Goal: Task Accomplishment & Management: Use online tool/utility

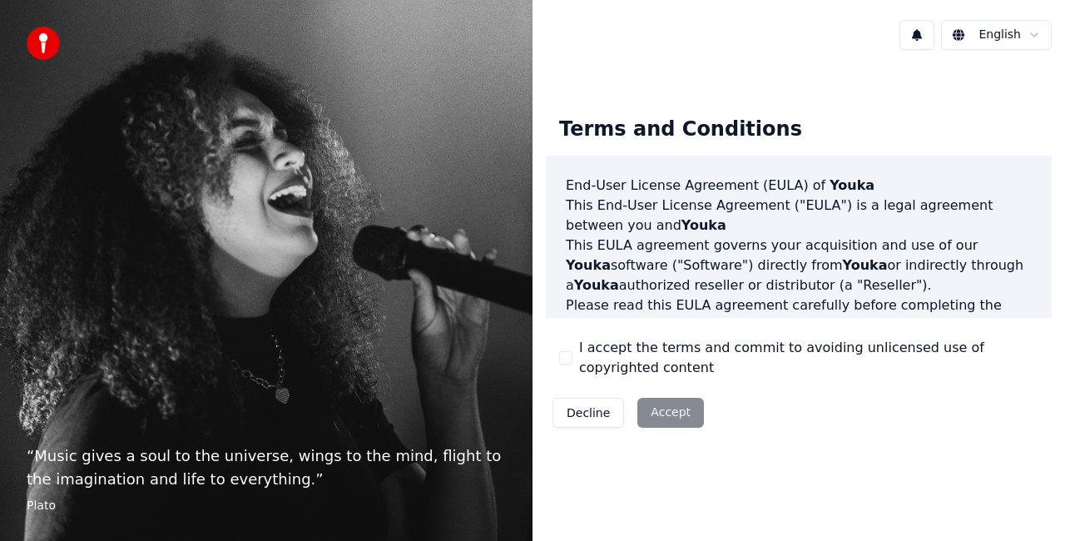
click at [668, 420] on div "Decline Accept" at bounding box center [628, 412] width 165 height 43
click at [573, 359] on div "I accept the terms and commit to avoiding unlicensed use of copyrighted content" at bounding box center [798, 358] width 479 height 40
click at [567, 360] on button "I accept the terms and commit to avoiding unlicensed use of copyrighted content" at bounding box center [565, 357] width 13 height 13
click at [675, 416] on button "Accept" at bounding box center [671, 413] width 67 height 30
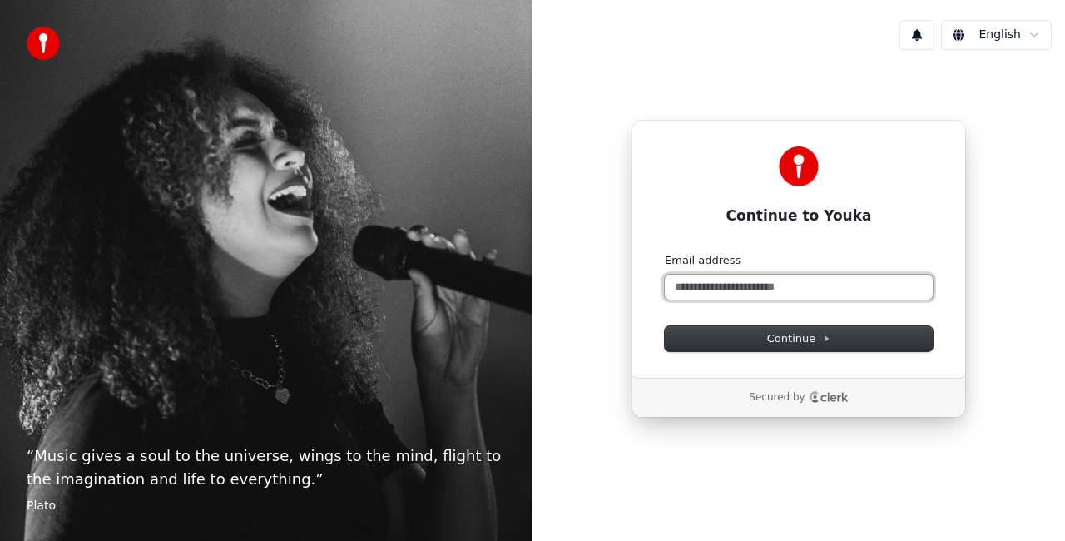
click at [744, 281] on input "Email address" at bounding box center [799, 287] width 268 height 25
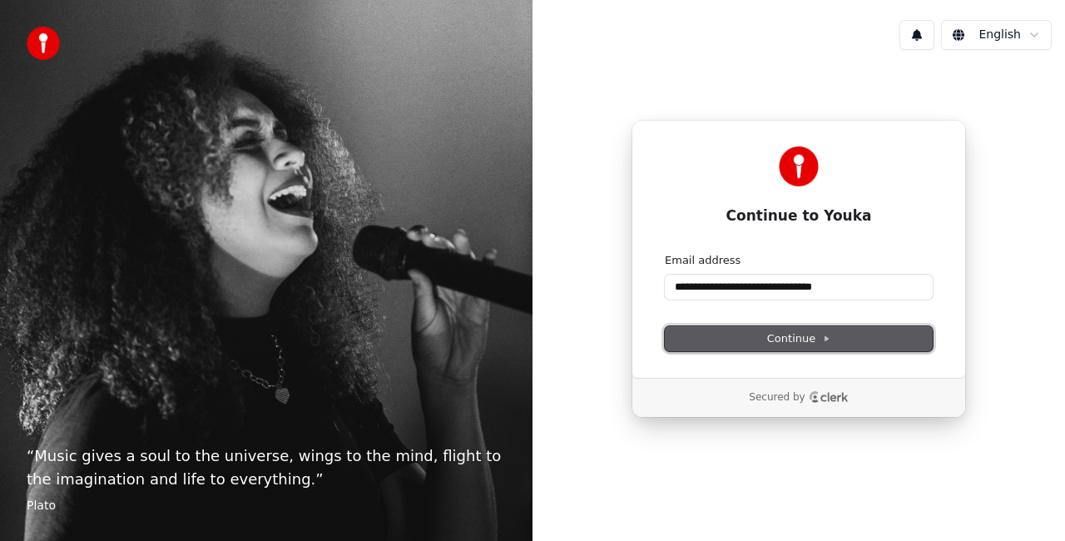
click at [797, 338] on span "Continue" at bounding box center [798, 338] width 63 height 15
type input "**********"
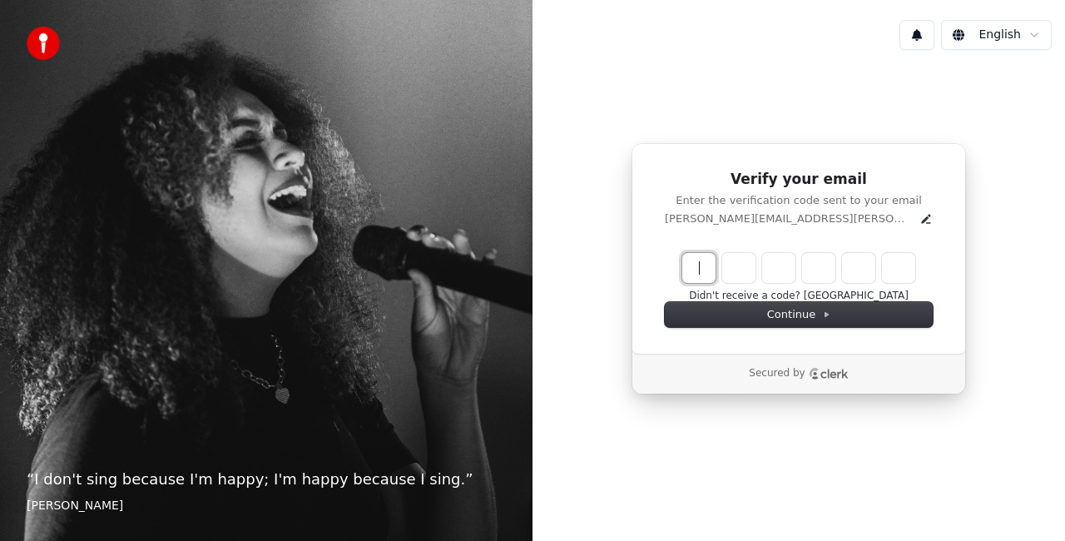
click at [703, 267] on input "Enter verification code" at bounding box center [816, 268] width 266 height 30
type input "******"
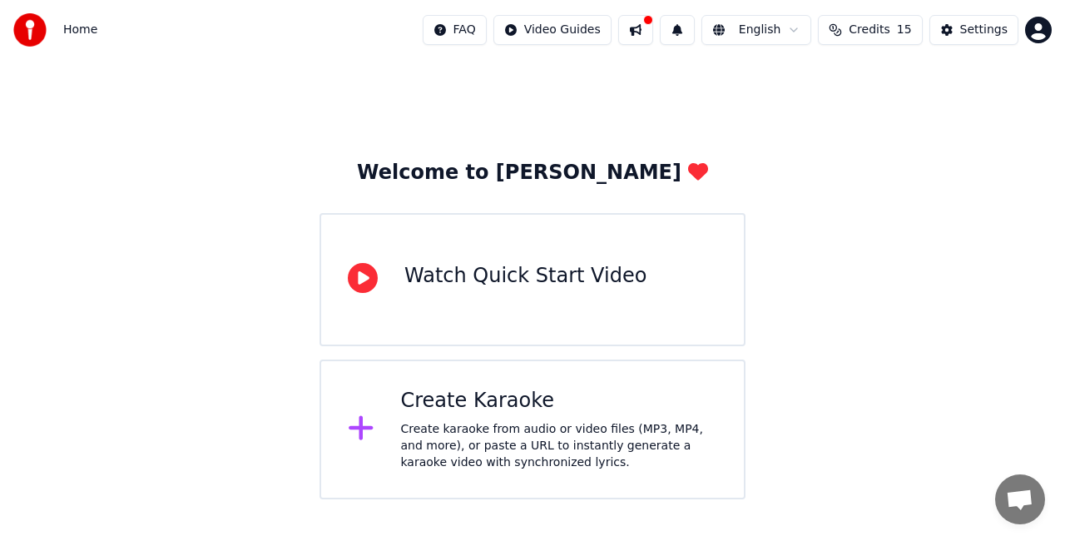
click at [524, 263] on div "Watch Quick Start Video" at bounding box center [526, 276] width 242 height 27
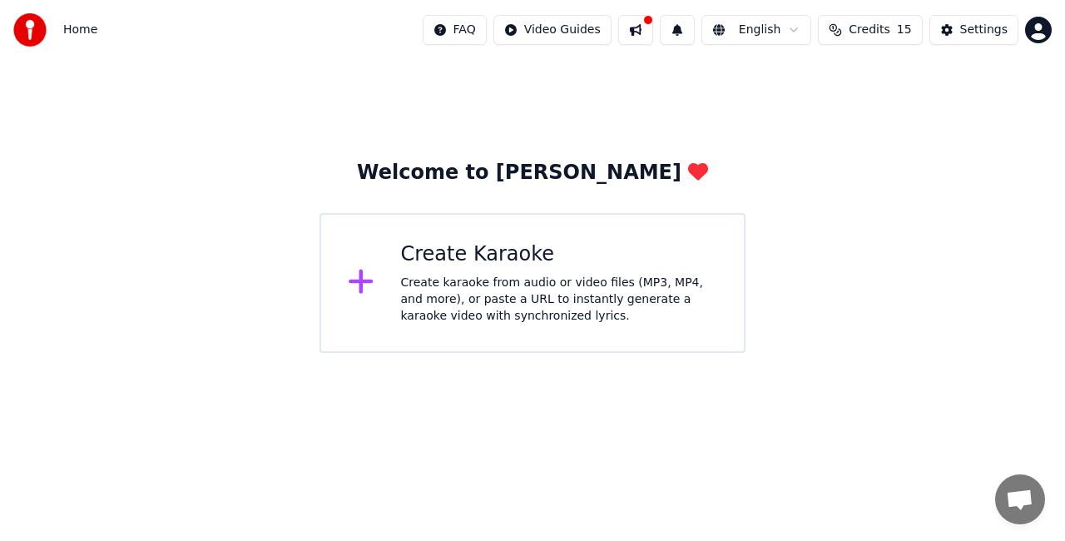
click at [516, 284] on div "Create karaoke from audio or video files (MP3, MP4, and more), or paste a URL t…" at bounding box center [559, 300] width 317 height 50
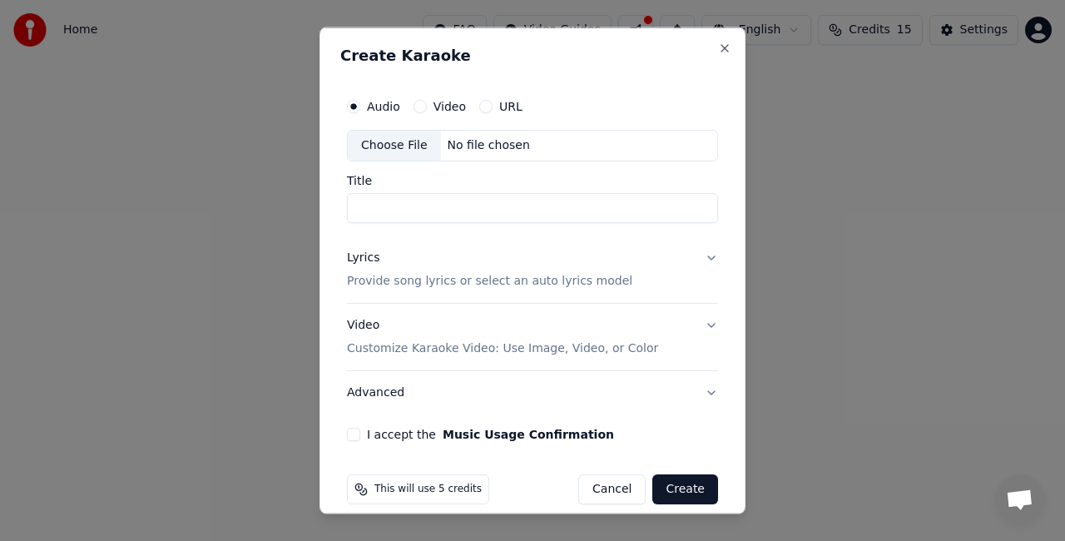
click at [385, 146] on div "Choose File" at bounding box center [394, 146] width 93 height 30
type input "***"
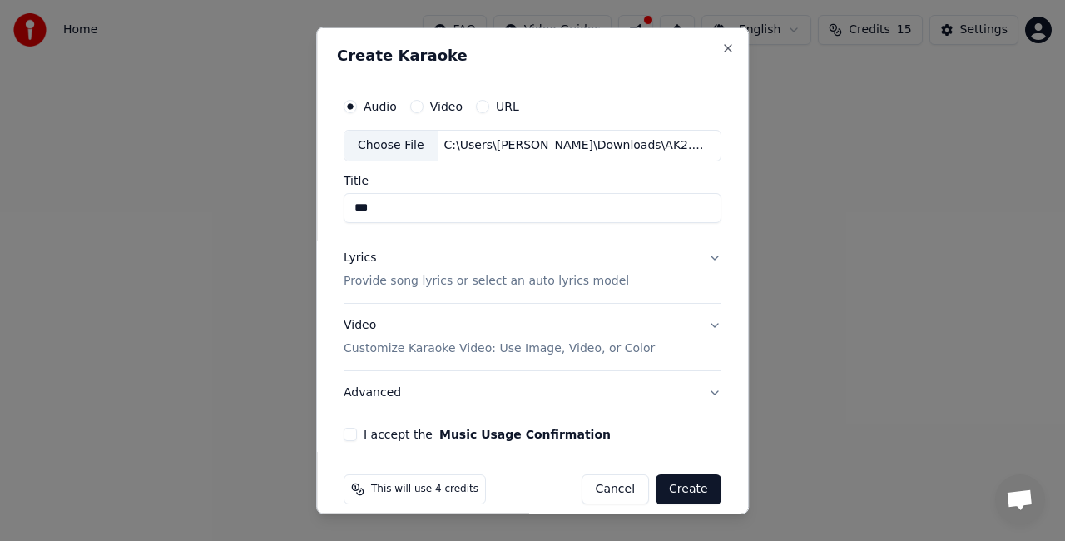
click at [544, 280] on p "Provide song lyrics or select an auto lyrics model" at bounding box center [486, 280] width 285 height 17
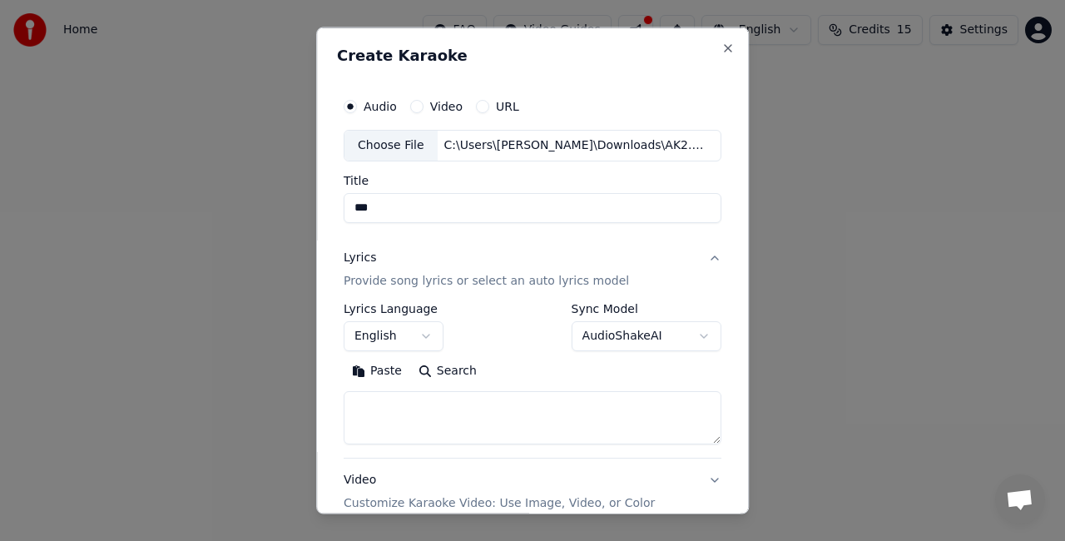
click at [403, 338] on button "English" at bounding box center [394, 335] width 100 height 30
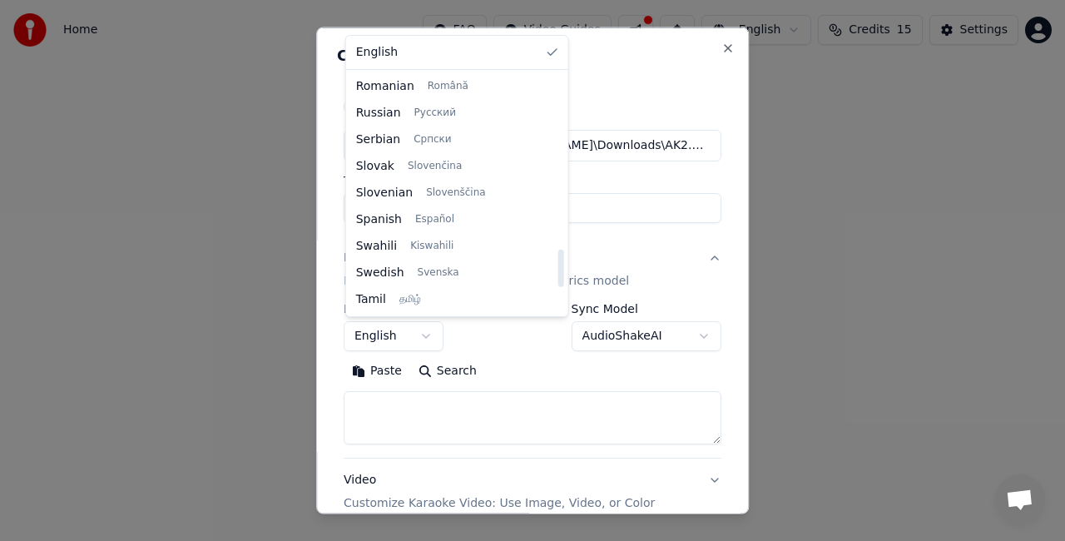
scroll to position [985, 0]
select select "**"
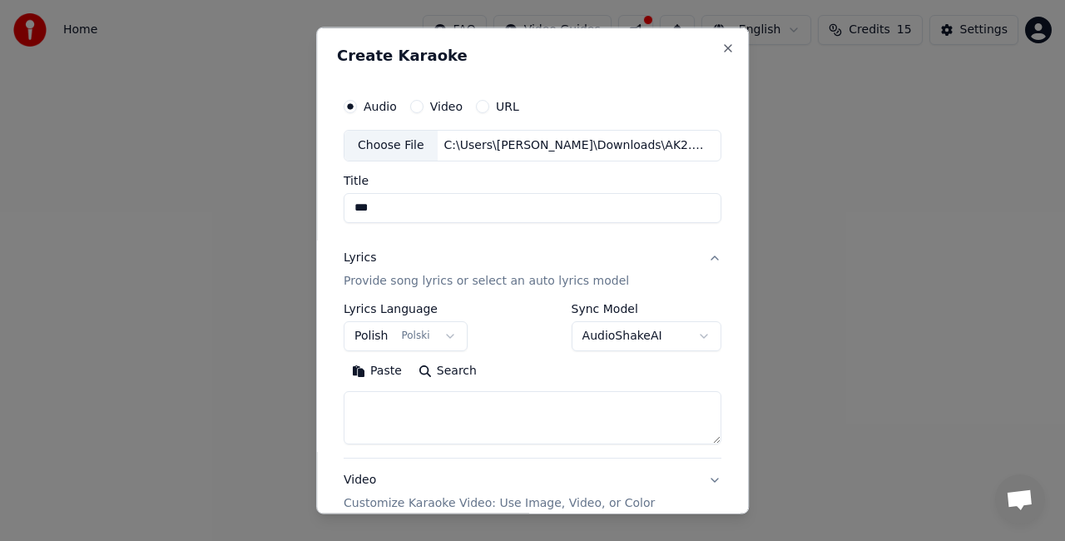
click at [448, 388] on div "Paste Search" at bounding box center [533, 400] width 378 height 87
click at [444, 407] on textarea at bounding box center [533, 416] width 378 height 53
paste textarea "******"
type textarea "*"
paste textarea "**********"
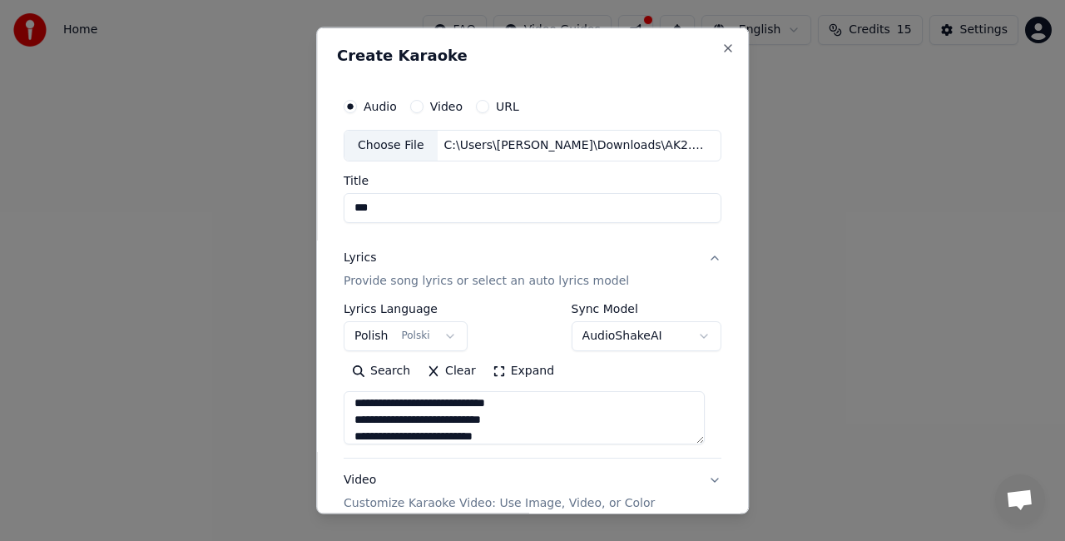
scroll to position [1035, 0]
type textarea "**********"
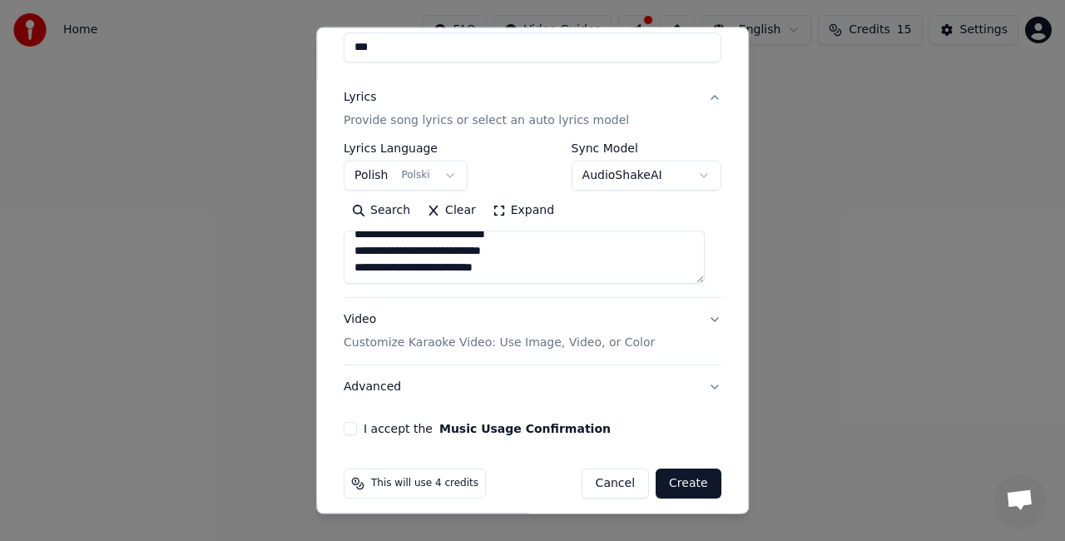
scroll to position [170, 0]
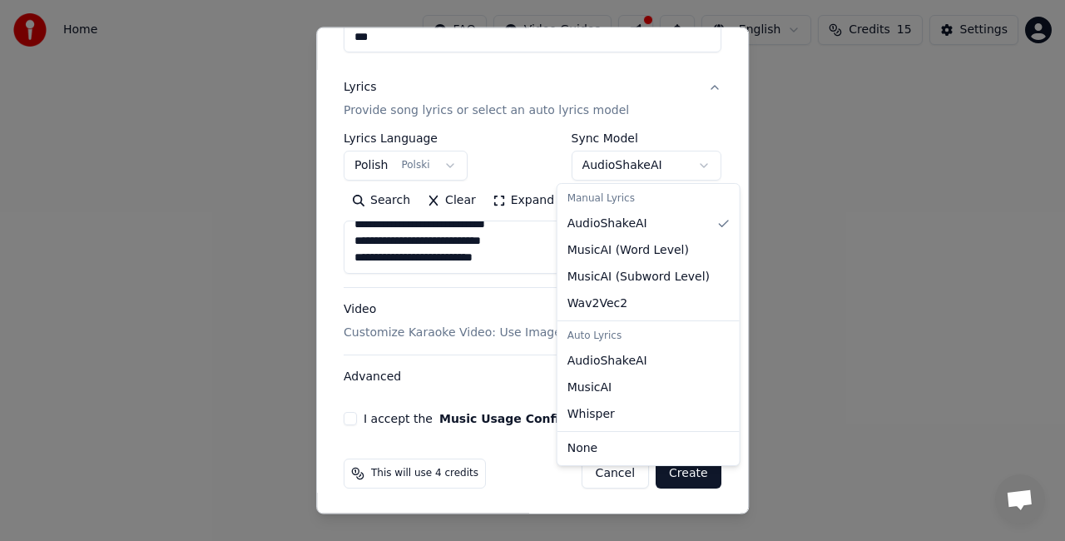
click at [677, 155] on body "**********" at bounding box center [532, 176] width 1065 height 353
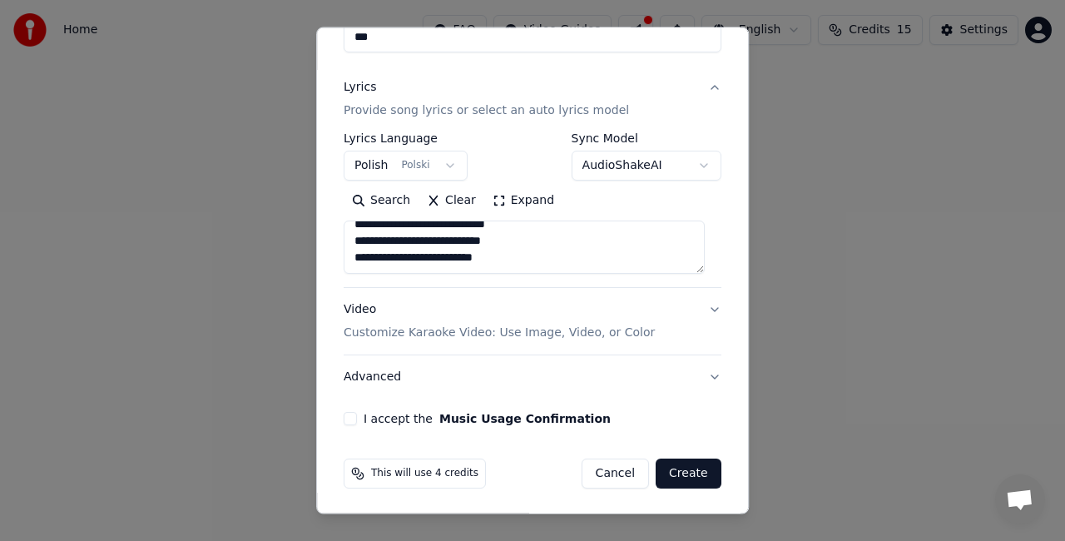
click at [679, 153] on body "**********" at bounding box center [532, 176] width 1065 height 353
click at [350, 415] on button "I accept the Music Usage Confirmation" at bounding box center [350, 418] width 13 height 13
click at [679, 466] on button "Create" at bounding box center [689, 474] width 66 height 30
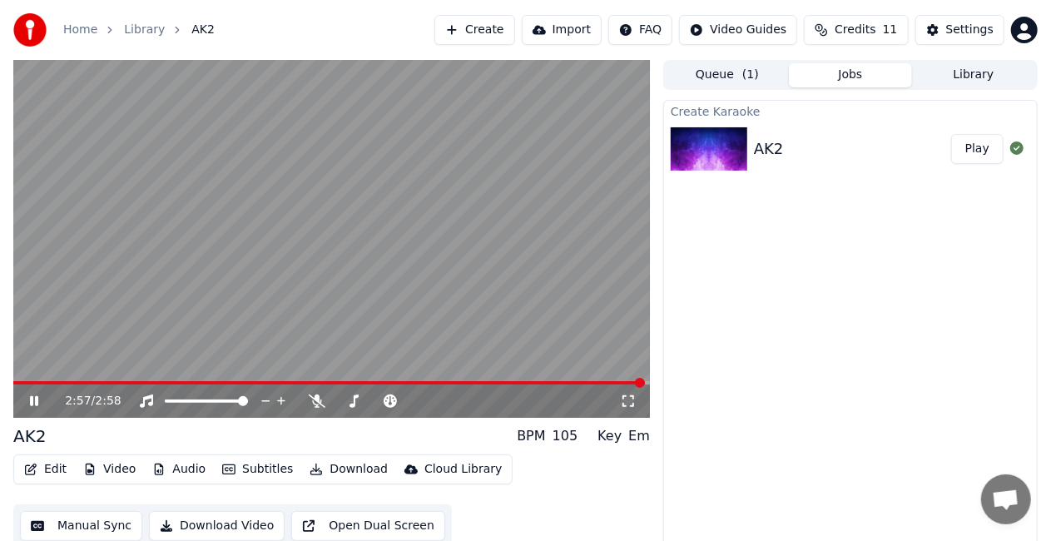
click at [34, 398] on icon at bounding box center [46, 401] width 38 height 13
click at [520, 83] on video at bounding box center [331, 239] width 637 height 358
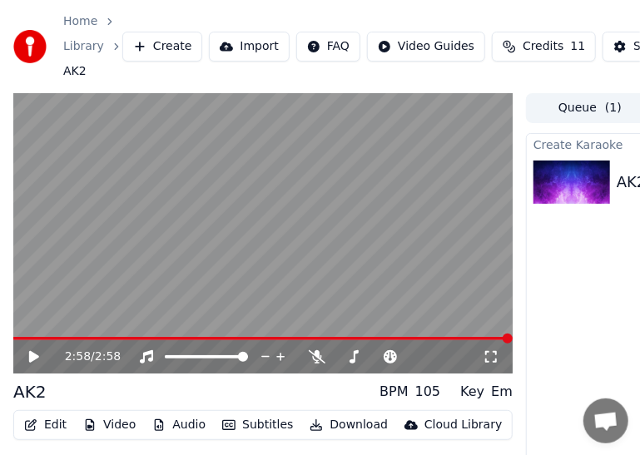
click at [37, 355] on icon at bounding box center [34, 357] width 10 height 12
click at [80, 345] on div "0:14 / 2:58" at bounding box center [262, 356] width 499 height 33
click at [80, 338] on span at bounding box center [262, 338] width 499 height 3
click at [88, 340] on span at bounding box center [51, 338] width 76 height 3
click at [160, 338] on span at bounding box center [156, 339] width 10 height 10
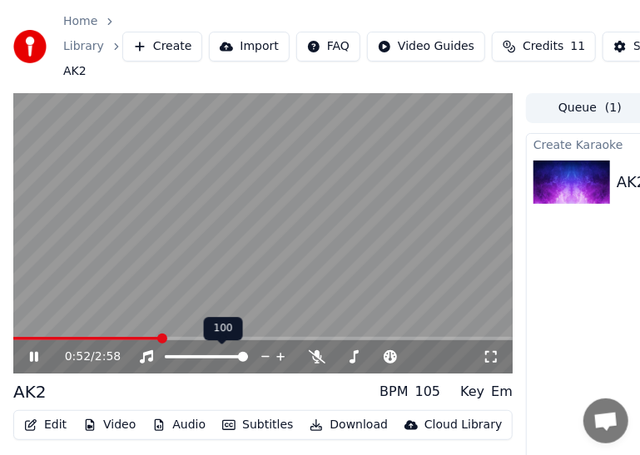
click at [168, 336] on video at bounding box center [262, 233] width 499 height 281
click at [176, 337] on span at bounding box center [262, 338] width 499 height 3
click at [160, 337] on span at bounding box center [87, 338] width 148 height 3
click at [22, 336] on video at bounding box center [262, 233] width 499 height 281
click at [494, 358] on icon at bounding box center [491, 356] width 17 height 13
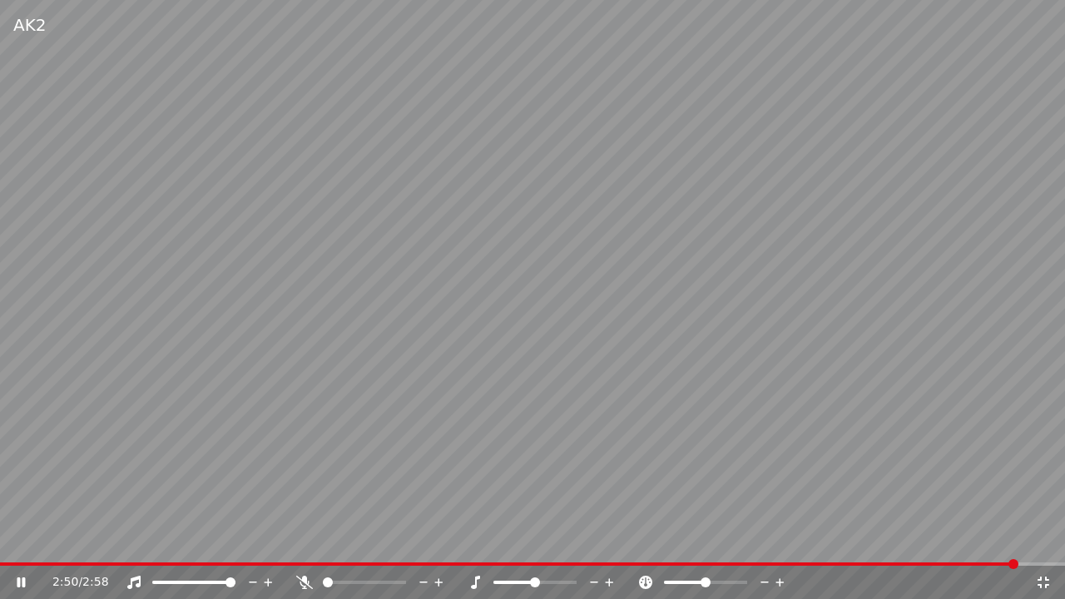
click at [4, 540] on div "2:50 / 2:58" at bounding box center [532, 582] width 1065 height 33
click at [7, 540] on span at bounding box center [513, 564] width 1027 height 3
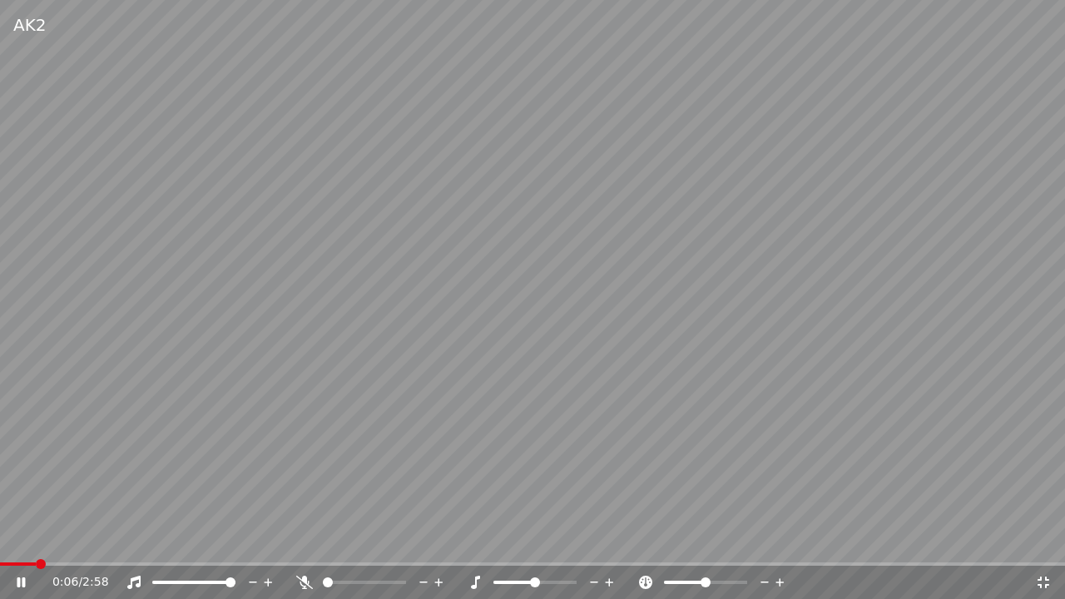
click at [549, 540] on div at bounding box center [551, 582] width 134 height 17
click at [558, 540] on div at bounding box center [551, 582] width 134 height 17
drag, startPoint x: 558, startPoint y: 578, endPoint x: 565, endPoint y: 583, distance: 9.0
click at [565, 540] on div at bounding box center [551, 582] width 134 height 17
click at [565, 540] on span at bounding box center [535, 582] width 83 height 3
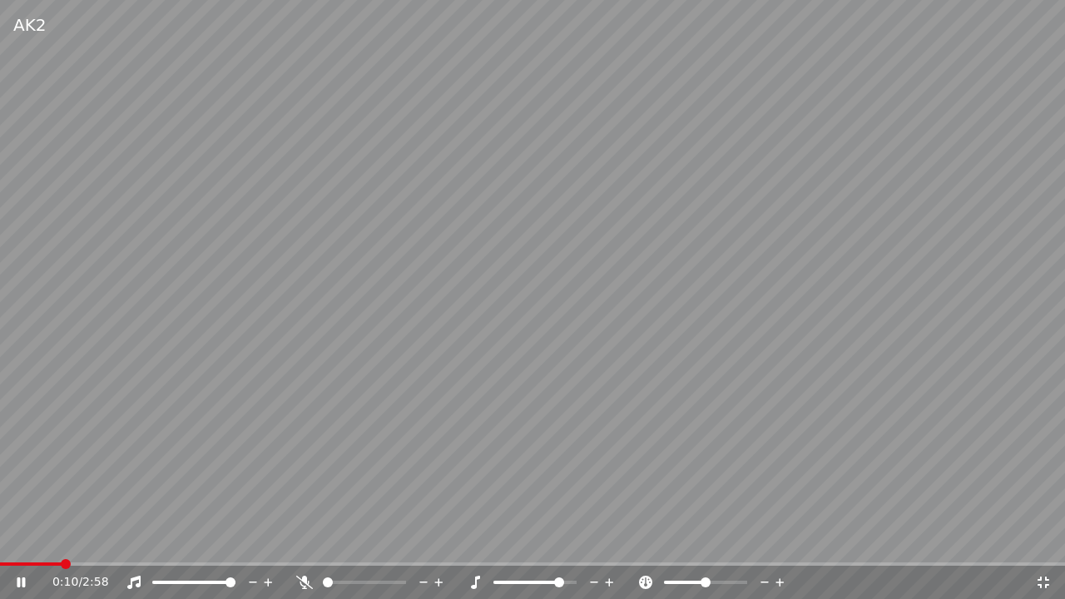
click at [572, 540] on span at bounding box center [535, 582] width 83 height 3
click at [529, 540] on div at bounding box center [551, 582] width 134 height 17
click at [613, 540] on icon at bounding box center [610, 582] width 16 height 17
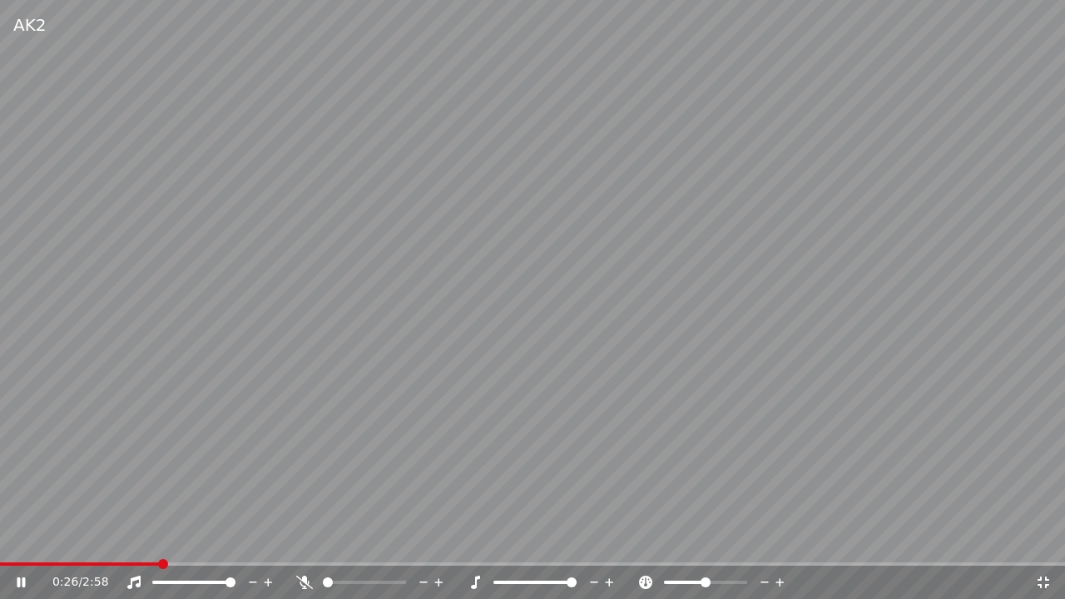
click at [613, 540] on icon at bounding box center [610, 582] width 16 height 17
click at [258, 540] on icon at bounding box center [254, 582] width 16 height 17
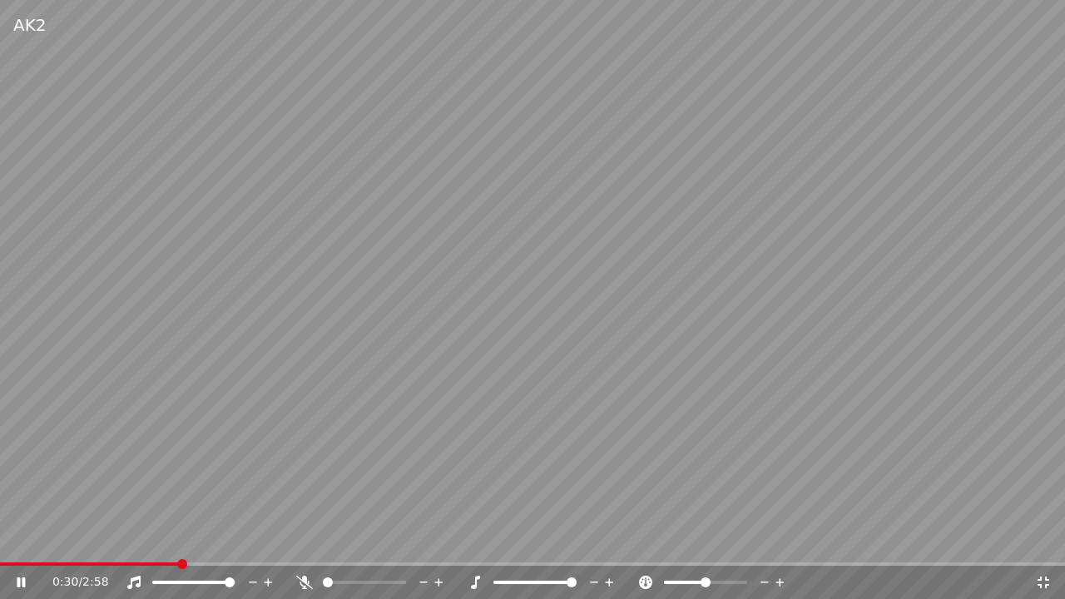
click at [258, 540] on icon at bounding box center [254, 582] width 16 height 17
click at [251, 540] on icon at bounding box center [254, 582] width 16 height 17
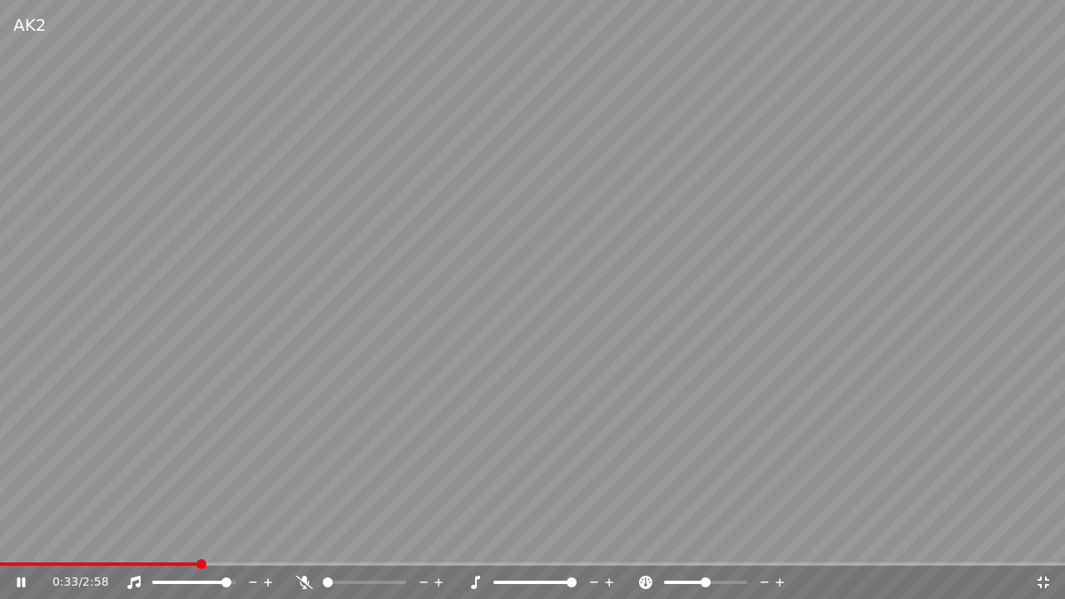
click at [251, 540] on icon at bounding box center [254, 582] width 16 height 17
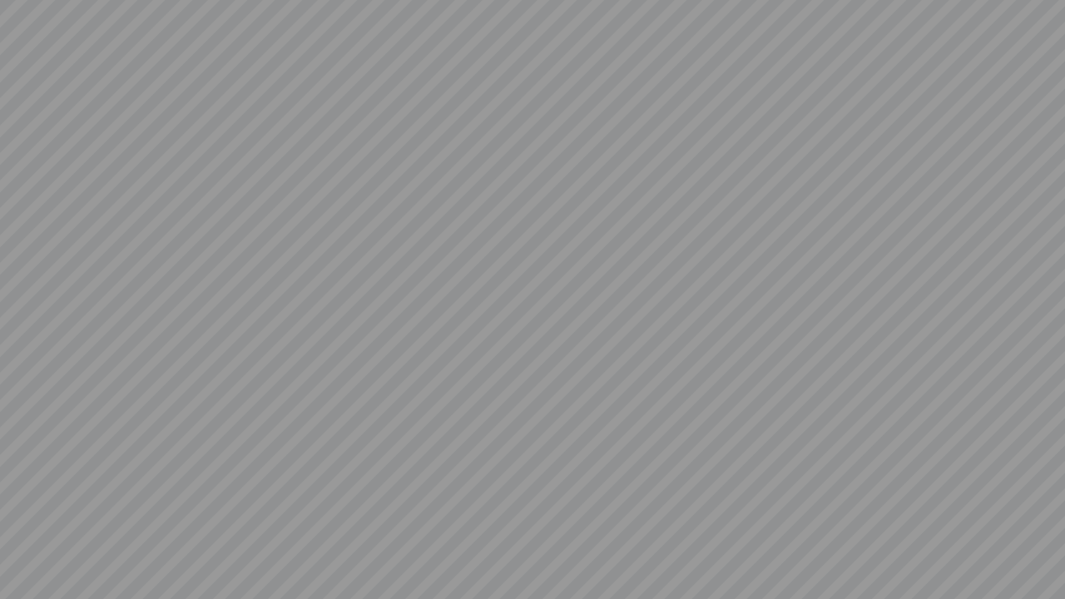
click at [251, 540] on video at bounding box center [532, 299] width 1065 height 599
click at [251, 540] on div at bounding box center [532, 299] width 1065 height 599
click at [251, 540] on video at bounding box center [532, 299] width 1065 height 599
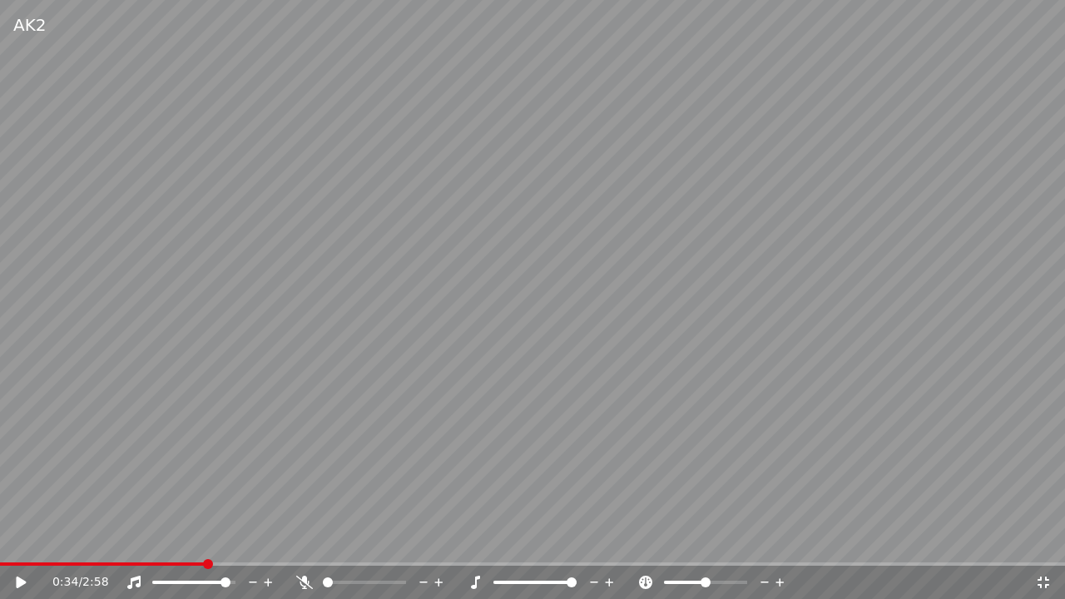
click at [251, 540] on icon at bounding box center [254, 582] width 16 height 17
click at [22, 540] on icon at bounding box center [32, 582] width 39 height 13
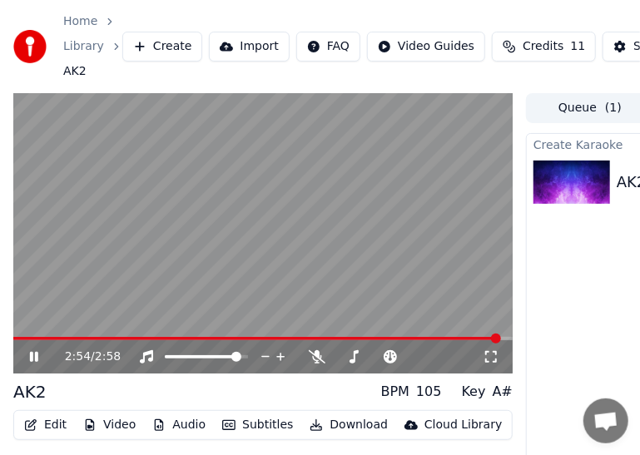
click at [33, 351] on icon at bounding box center [46, 356] width 38 height 13
click at [169, 355] on div at bounding box center [222, 357] width 134 height 17
click at [265, 353] on icon at bounding box center [266, 357] width 16 height 17
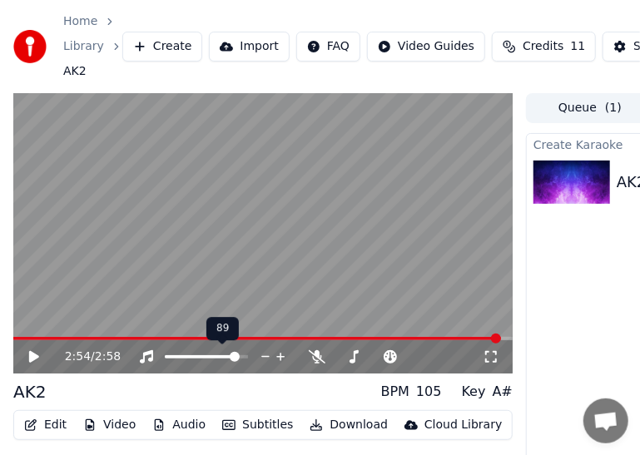
click at [265, 353] on icon at bounding box center [266, 357] width 16 height 17
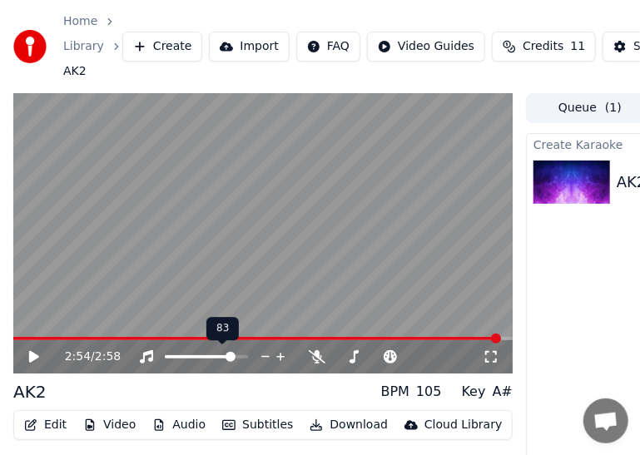
click at [265, 353] on icon at bounding box center [266, 357] width 16 height 17
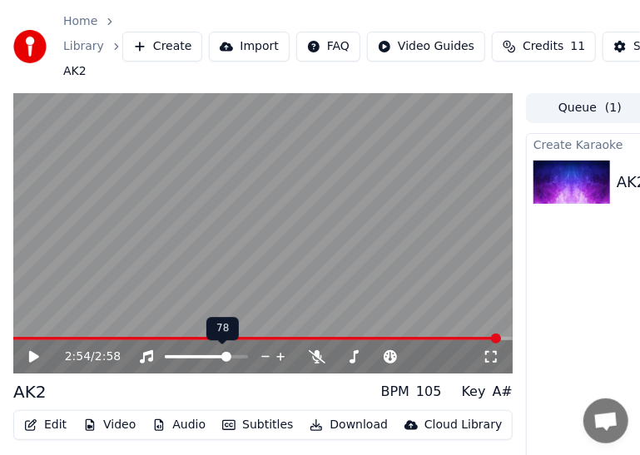
click at [265, 353] on icon at bounding box center [266, 357] width 16 height 17
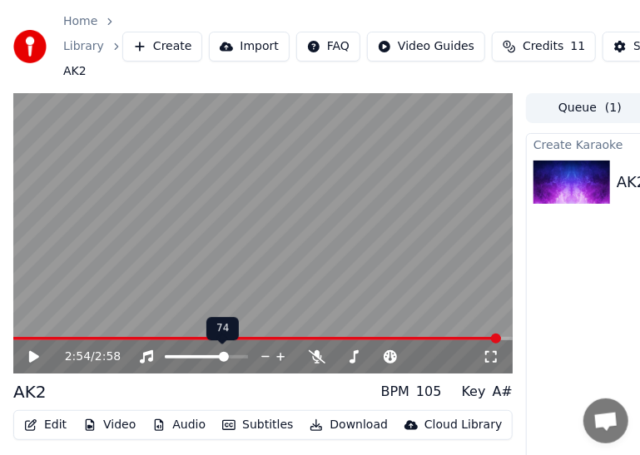
click at [265, 353] on icon at bounding box center [266, 357] width 16 height 17
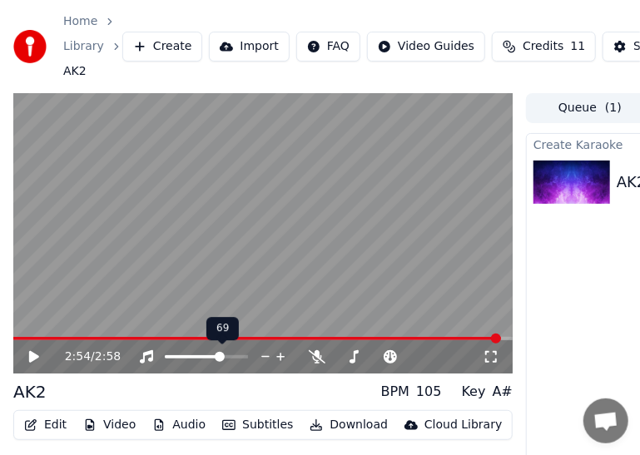
click at [265, 353] on icon at bounding box center [266, 357] width 16 height 17
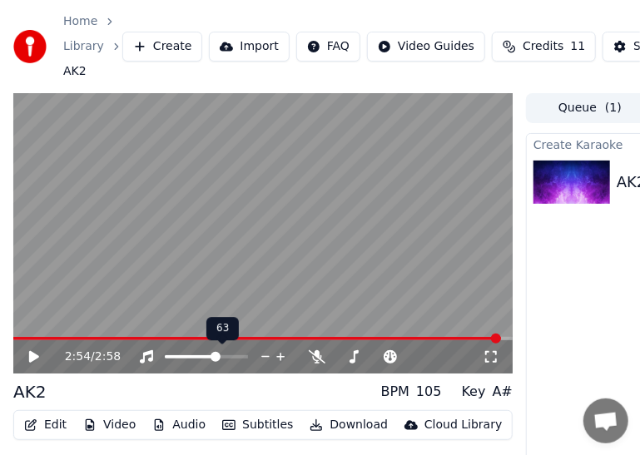
click at [265, 353] on icon at bounding box center [266, 357] width 16 height 17
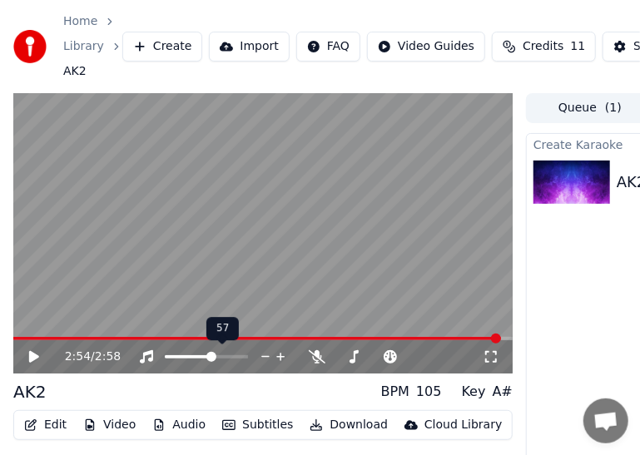
click at [265, 353] on icon at bounding box center [266, 357] width 16 height 17
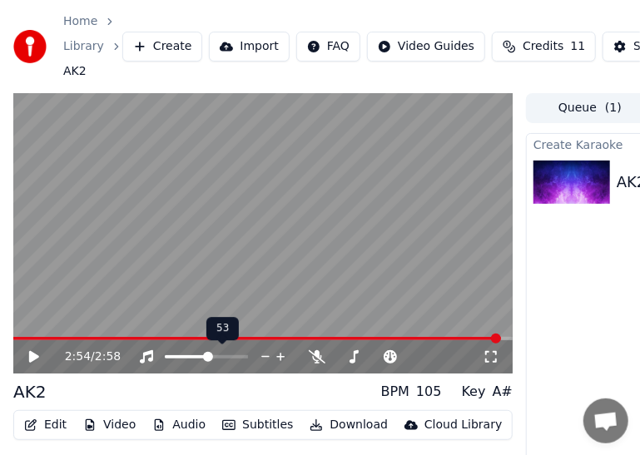
click at [265, 353] on icon at bounding box center [266, 357] width 16 height 17
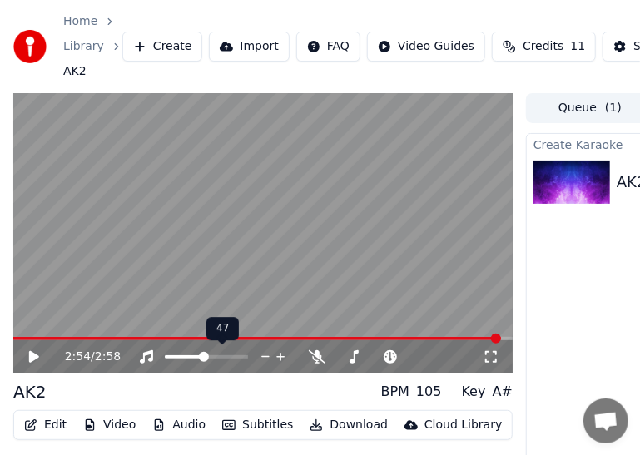
drag, startPoint x: 265, startPoint y: 353, endPoint x: 8, endPoint y: 288, distance: 264.5
click at [8, 288] on div "2:54 / 2:58 AK2 BPM 105 Key A# Edit Video Audio Subtitles Download Cloud Librar…" at bounding box center [320, 306] width 640 height 427
click at [35, 354] on icon at bounding box center [46, 356] width 38 height 13
click at [94, 339] on span at bounding box center [53, 338] width 81 height 3
click at [123, 340] on span at bounding box center [262, 338] width 499 height 3
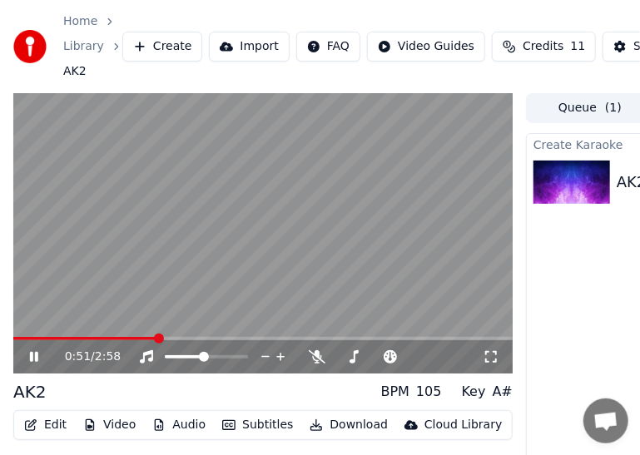
click at [138, 336] on video at bounding box center [262, 233] width 499 height 281
click at [205, 340] on span at bounding box center [262, 338] width 499 height 3
click at [165, 336] on video at bounding box center [262, 233] width 499 height 281
click at [150, 340] on span at bounding box center [124, 338] width 222 height 3
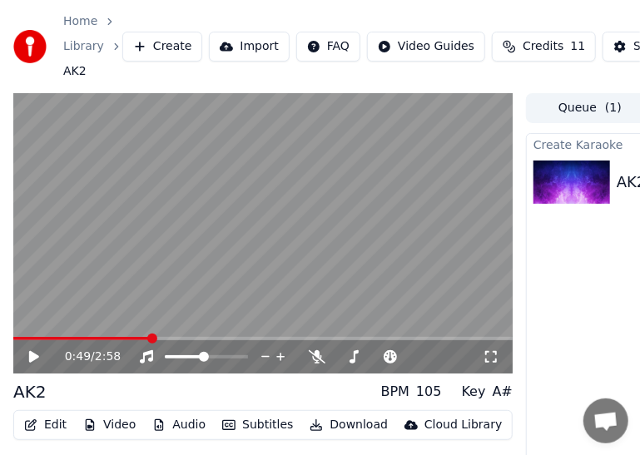
click at [189, 335] on video at bounding box center [262, 233] width 499 height 281
click at [211, 335] on video at bounding box center [262, 233] width 499 height 281
click at [225, 338] on span at bounding box center [262, 338] width 499 height 3
click at [250, 338] on span at bounding box center [262, 338] width 499 height 3
click at [275, 338] on span at bounding box center [262, 338] width 499 height 3
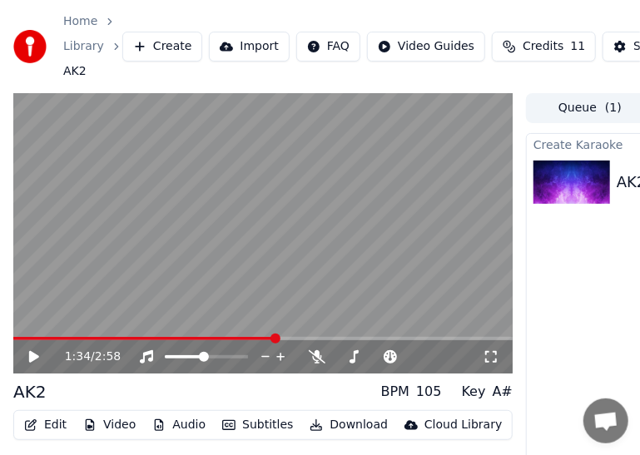
click at [305, 343] on div "1:34 / 2:58" at bounding box center [262, 356] width 499 height 33
click at [315, 343] on div "1:34 / 2:58" at bounding box center [262, 356] width 499 height 33
click at [299, 338] on span at bounding box center [262, 338] width 499 height 3
click at [315, 335] on video at bounding box center [262, 233] width 499 height 281
click at [326, 339] on span at bounding box center [262, 338] width 499 height 3
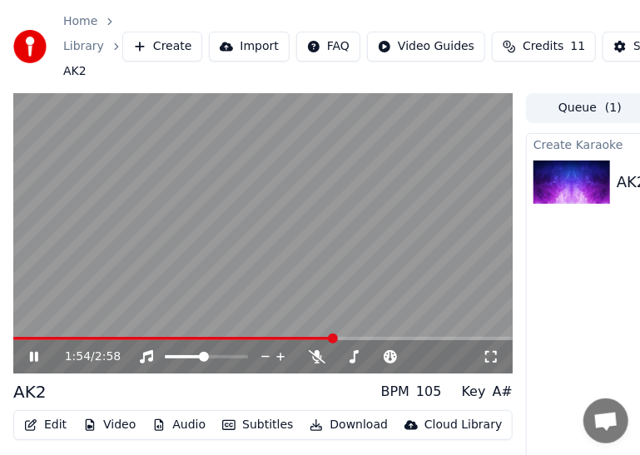
click at [349, 339] on span at bounding box center [262, 338] width 499 height 3
click at [374, 339] on span at bounding box center [262, 338] width 499 height 3
click at [393, 338] on span at bounding box center [262, 338] width 499 height 3
click at [408, 339] on span at bounding box center [262, 338] width 499 height 3
click at [419, 340] on span at bounding box center [262, 338] width 499 height 3
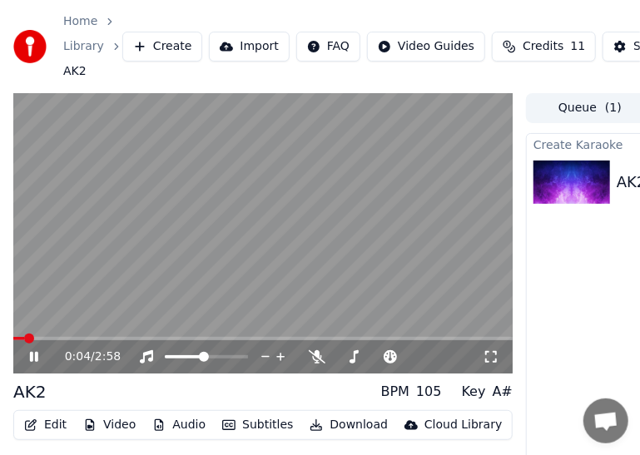
click at [23, 338] on span at bounding box center [18, 338] width 11 height 3
click at [35, 352] on icon at bounding box center [46, 356] width 38 height 13
click at [32, 354] on icon at bounding box center [34, 357] width 10 height 12
click at [68, 344] on div "0:22 / 2:58" at bounding box center [262, 356] width 499 height 33
click at [68, 339] on span at bounding box center [41, 338] width 56 height 3
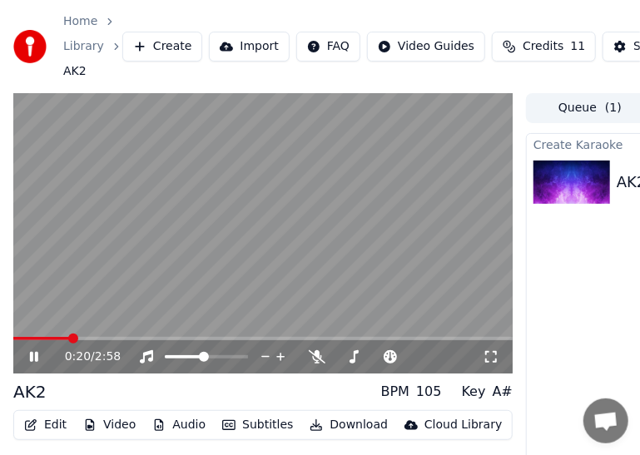
click at [68, 339] on span at bounding box center [73, 339] width 10 height 10
click at [57, 337] on span at bounding box center [44, 338] width 63 height 3
click at [32, 350] on icon at bounding box center [46, 356] width 38 height 13
click at [20, 340] on div "0:49 / 2:58" at bounding box center [262, 233] width 499 height 281
click at [19, 340] on span at bounding box center [16, 338] width 6 height 3
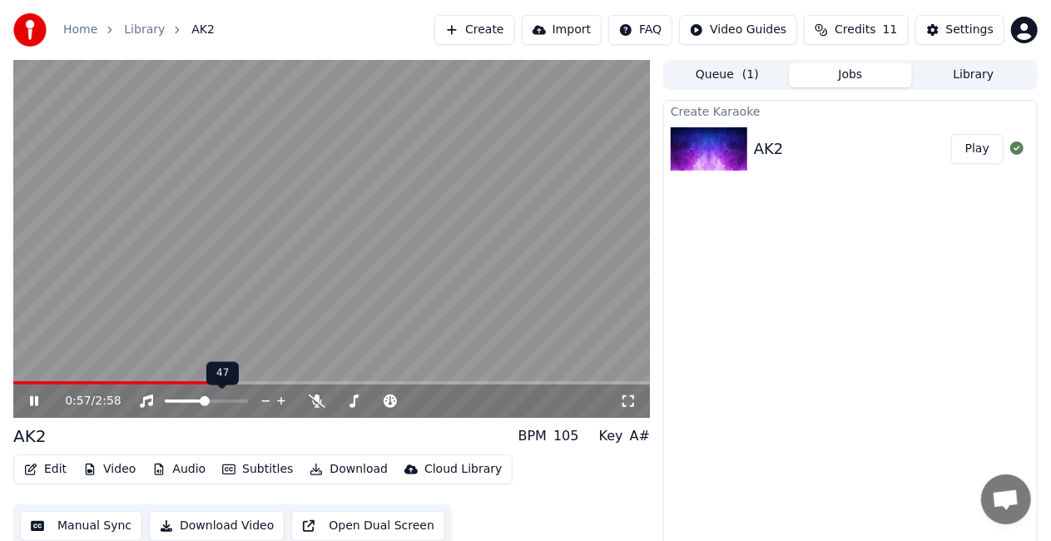
click at [278, 398] on icon at bounding box center [282, 401] width 16 height 17
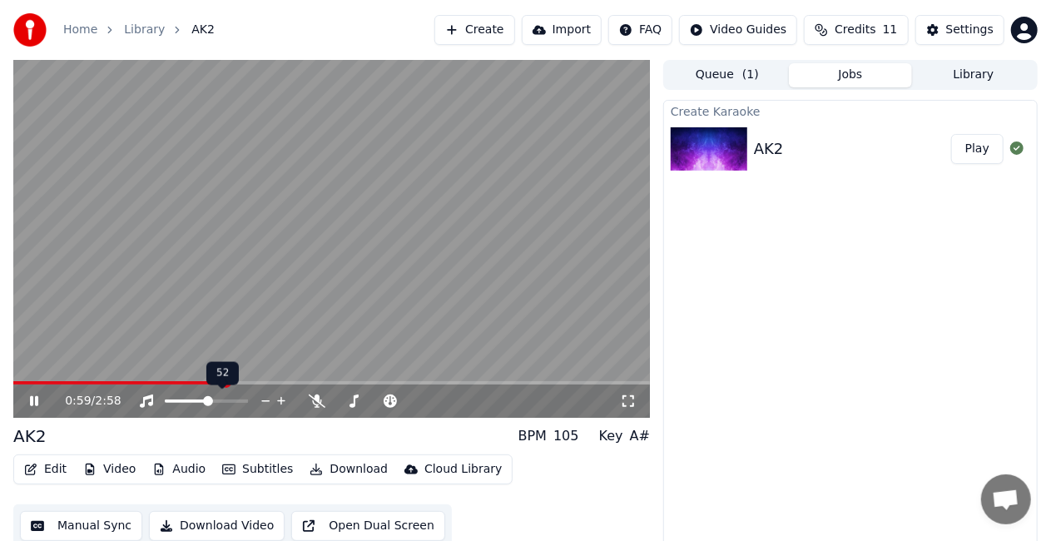
click at [278, 398] on icon at bounding box center [282, 401] width 16 height 17
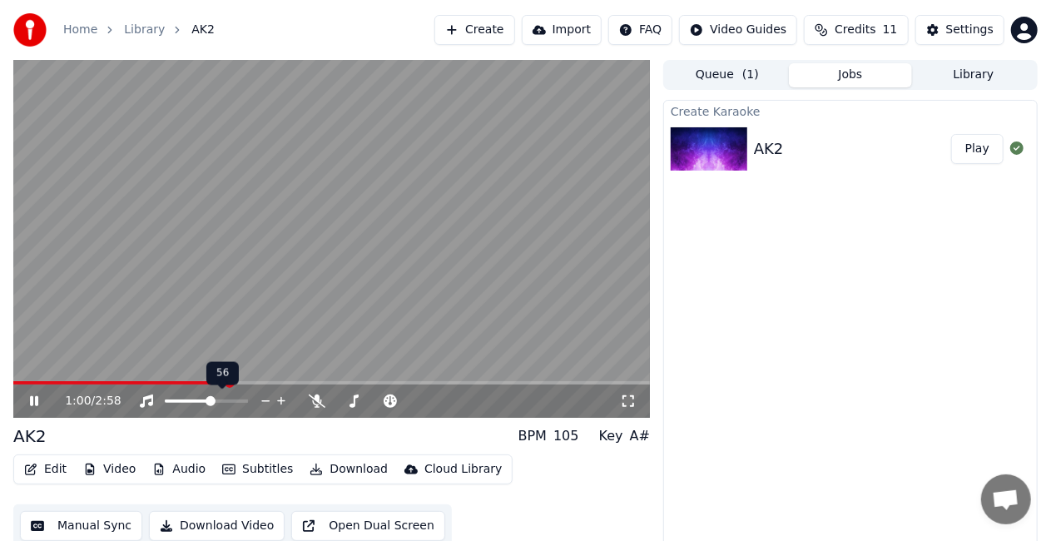
click at [278, 398] on icon at bounding box center [282, 401] width 16 height 17
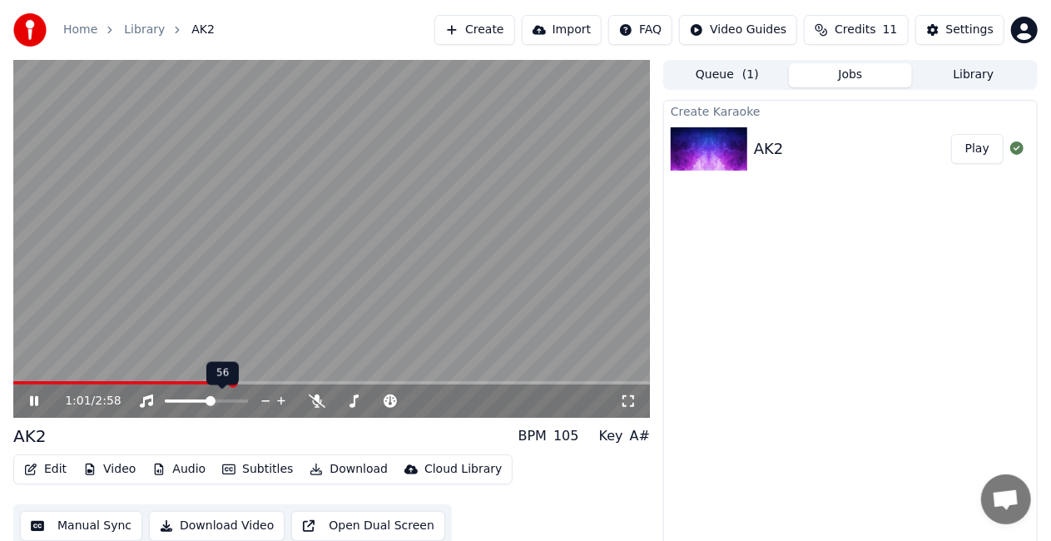
click at [278, 398] on icon at bounding box center [282, 401] width 16 height 17
click at [280, 398] on icon at bounding box center [282, 401] width 16 height 17
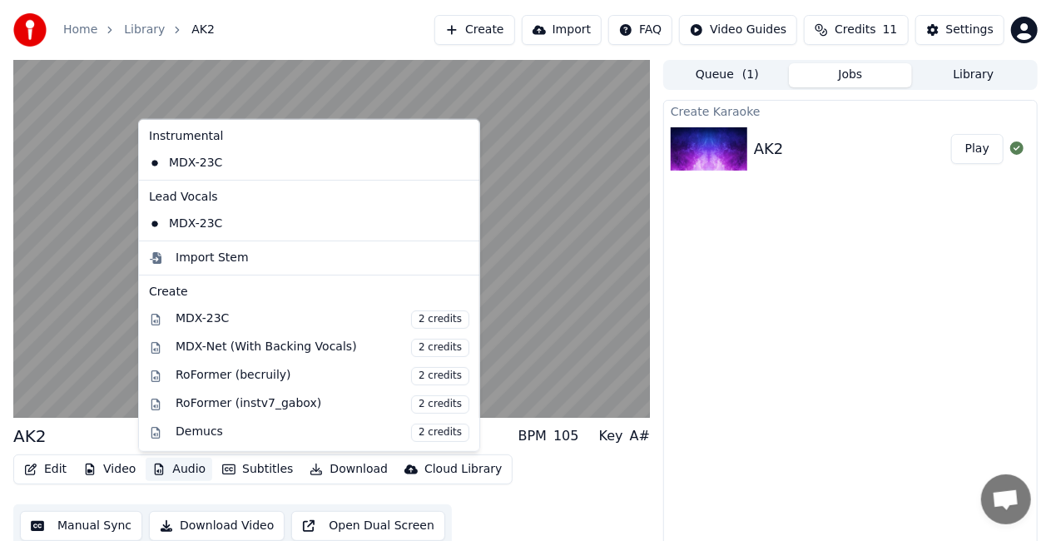
click at [185, 463] on button "Audio" at bounding box center [179, 469] width 67 height 23
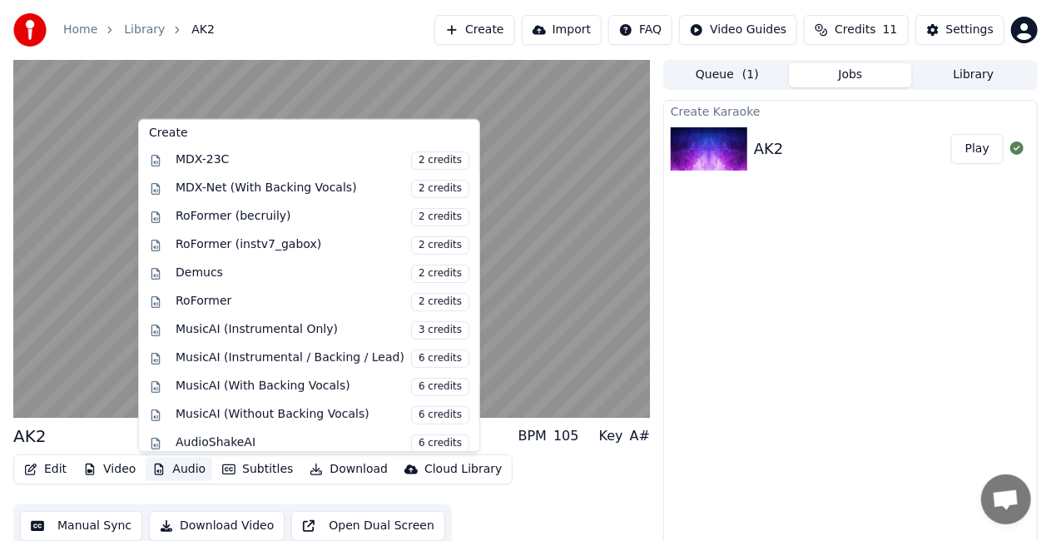
scroll to position [161, 0]
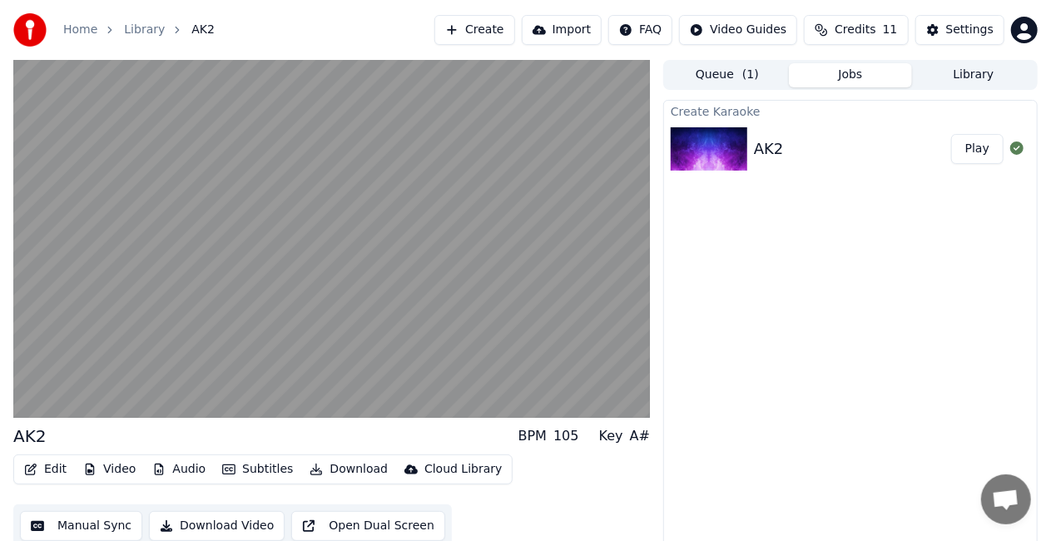
click at [822, 422] on div "Create Karaoke AK2 Play" at bounding box center [850, 330] width 375 height 460
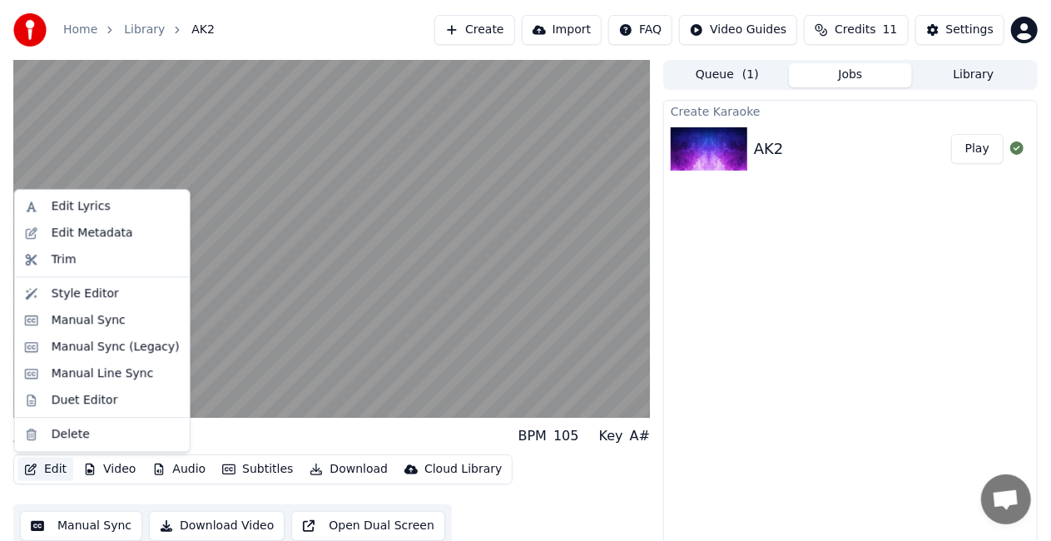
click at [53, 469] on button "Edit" at bounding box center [45, 469] width 56 height 23
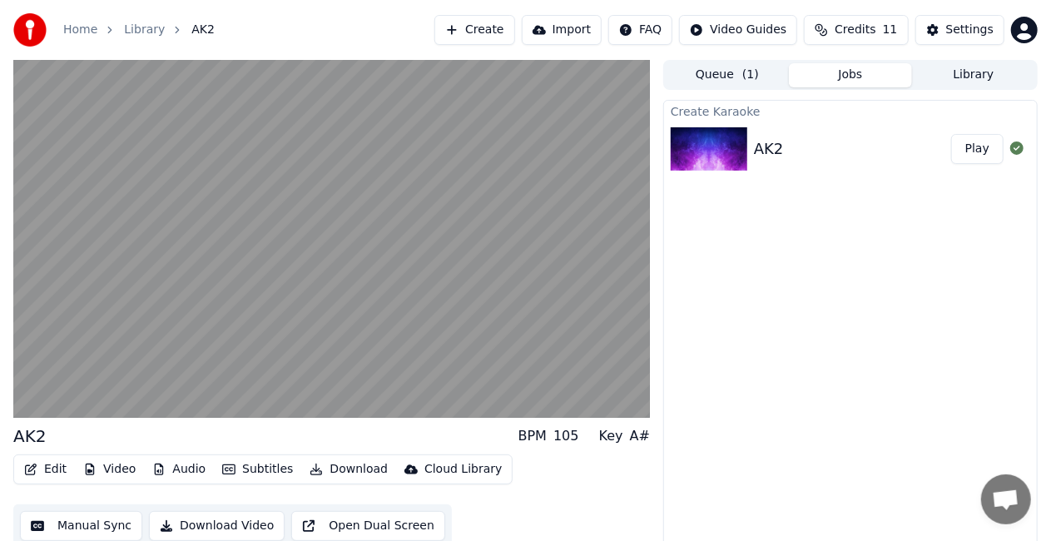
click at [739, 460] on div "Create Karaoke AK2 Play" at bounding box center [850, 330] width 375 height 460
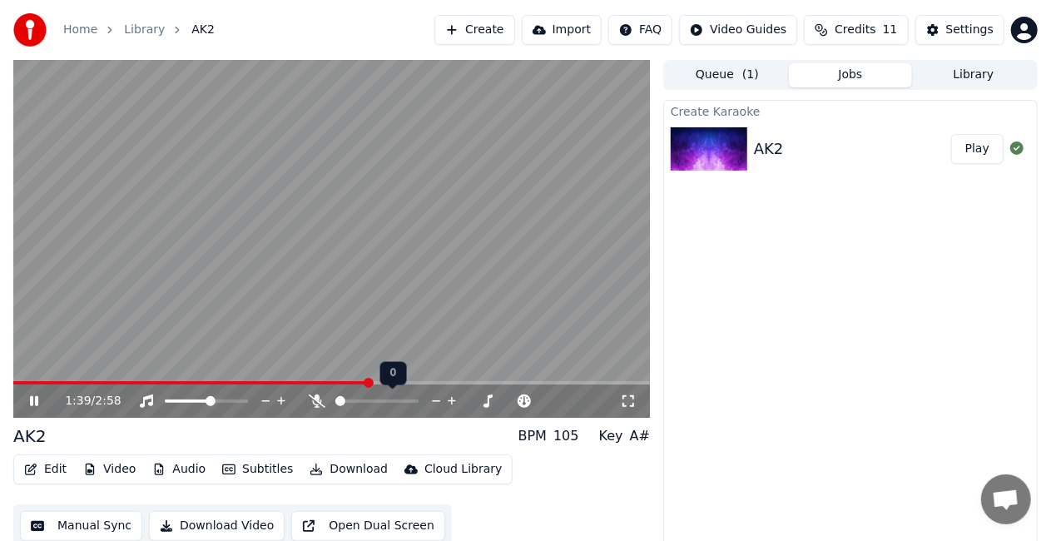
click at [378, 404] on div at bounding box center [392, 401] width 134 height 17
click at [456, 397] on icon at bounding box center [452, 401] width 16 height 17
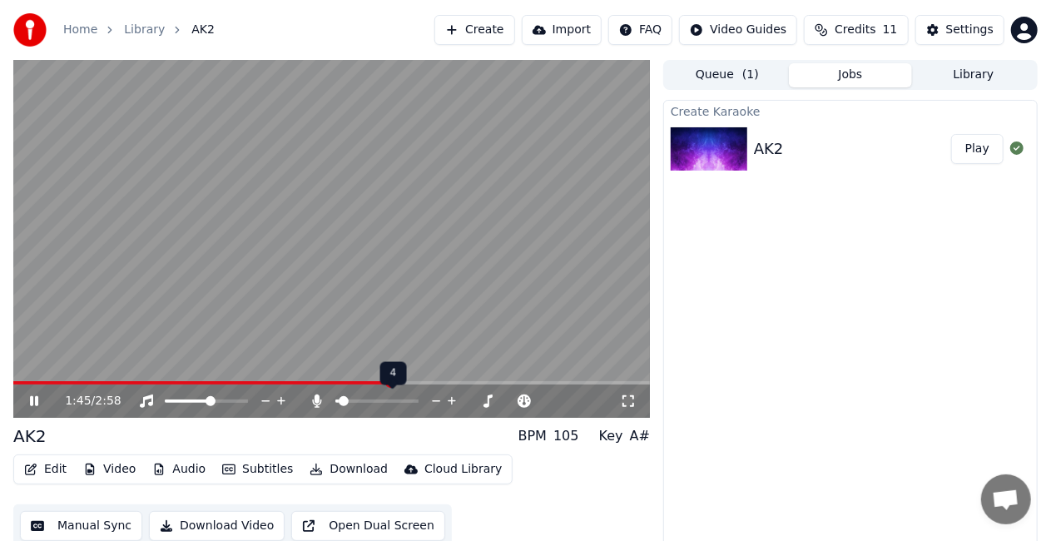
click at [456, 397] on icon at bounding box center [452, 401] width 16 height 17
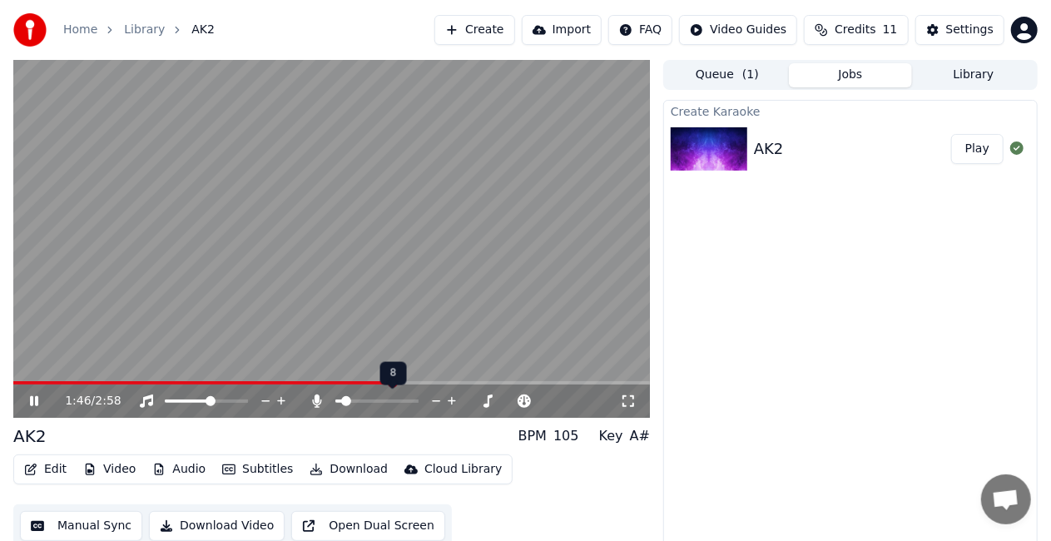
click at [456, 397] on icon at bounding box center [452, 401] width 16 height 17
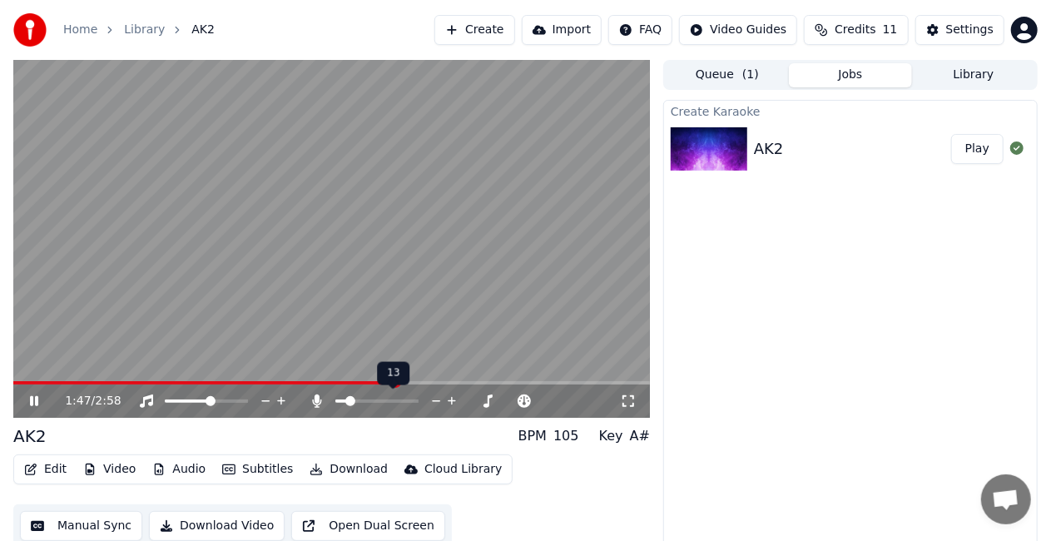
click at [456, 397] on icon at bounding box center [452, 401] width 16 height 17
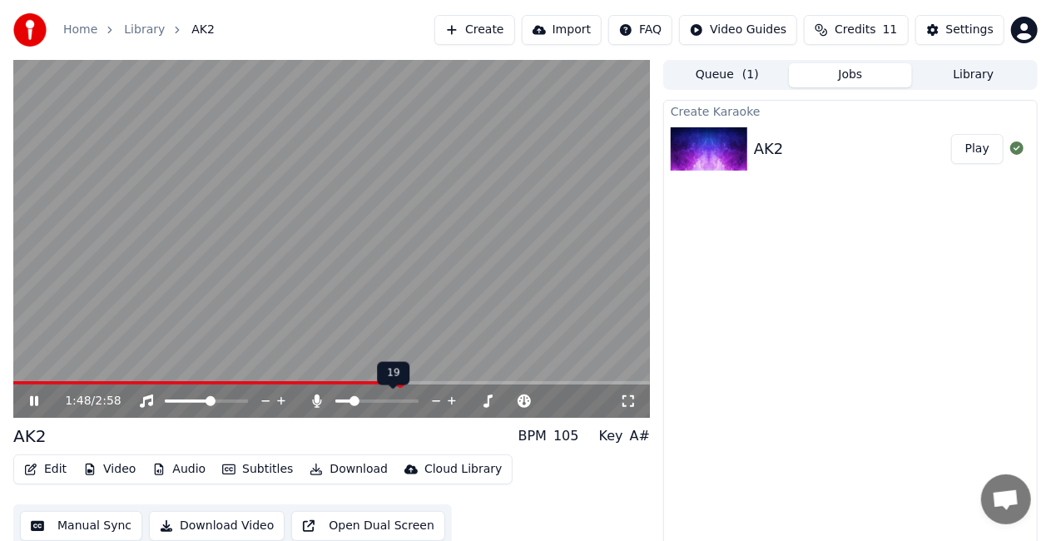
click at [456, 397] on icon at bounding box center [452, 401] width 16 height 17
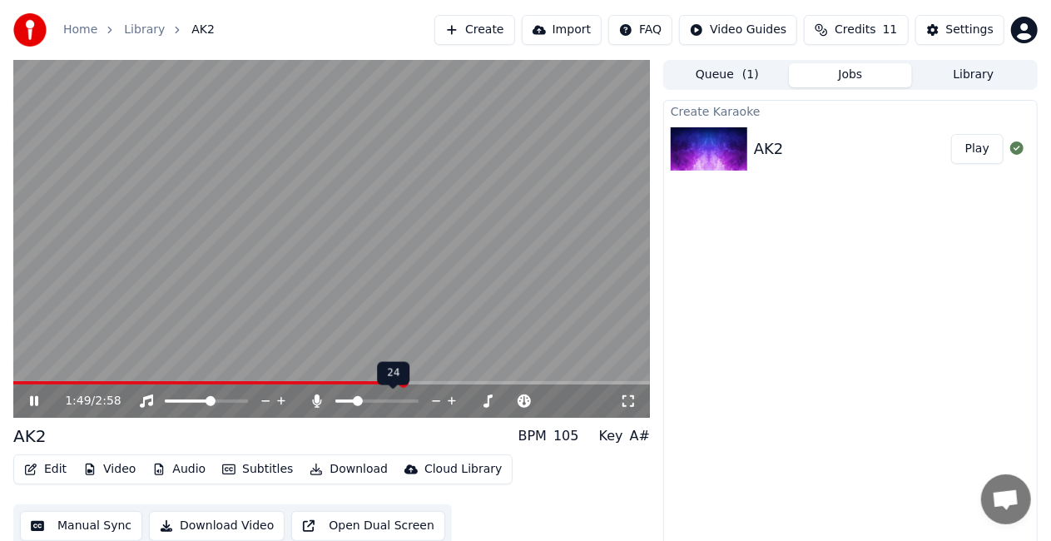
click at [456, 397] on icon at bounding box center [452, 401] width 16 height 17
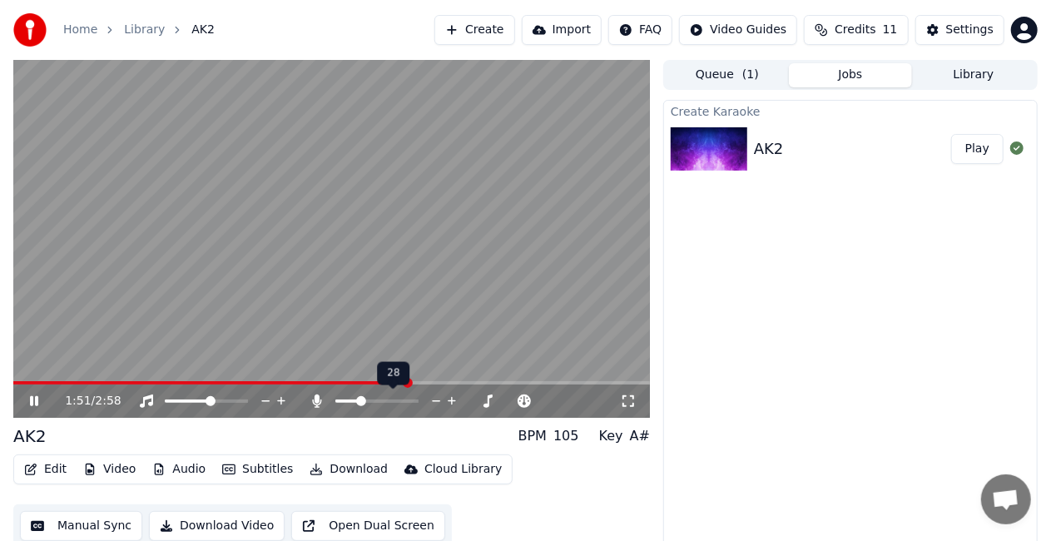
click at [456, 397] on icon at bounding box center [452, 401] width 16 height 17
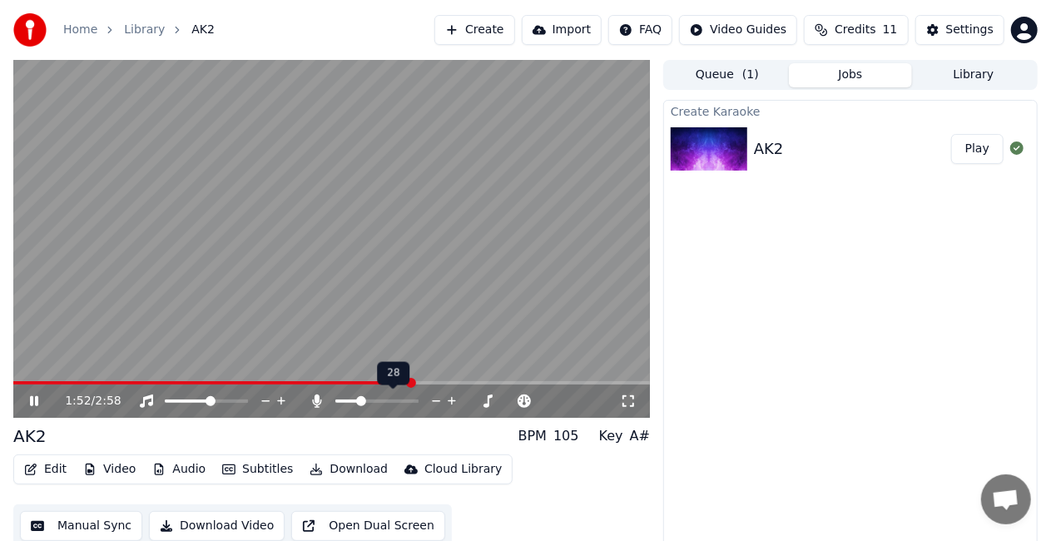
click at [456, 397] on icon at bounding box center [452, 401] width 16 height 17
click at [452, 401] on icon at bounding box center [452, 401] width 16 height 17
click at [452, 401] on icon at bounding box center [452, 401] width 8 height 8
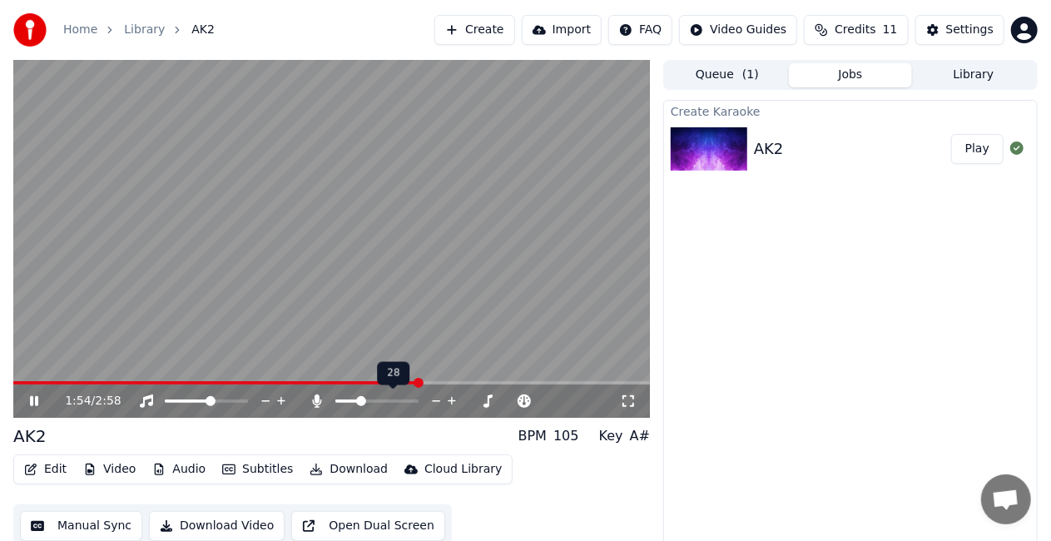
click at [452, 401] on icon at bounding box center [452, 401] width 8 height 8
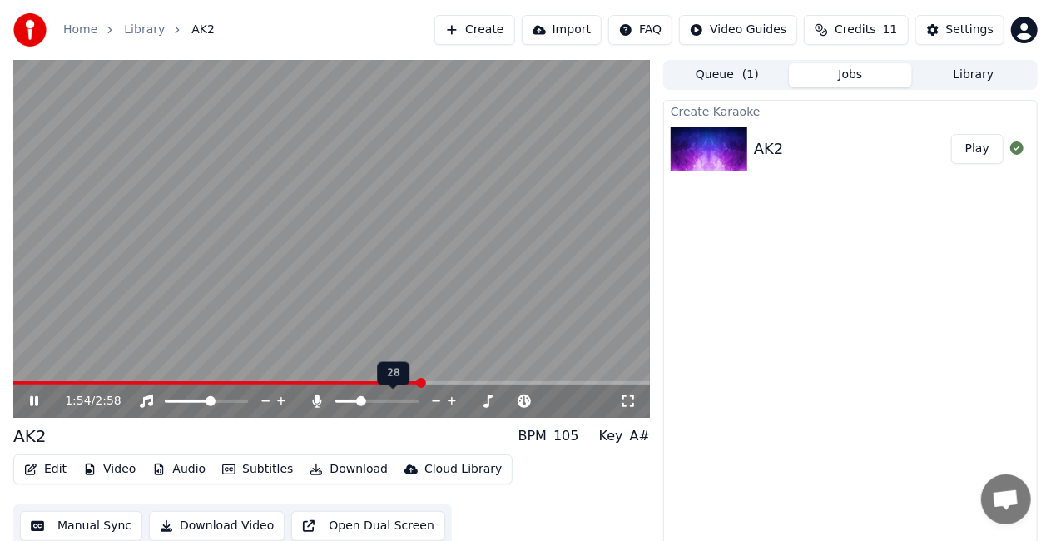
click at [452, 401] on icon at bounding box center [452, 401] width 8 height 8
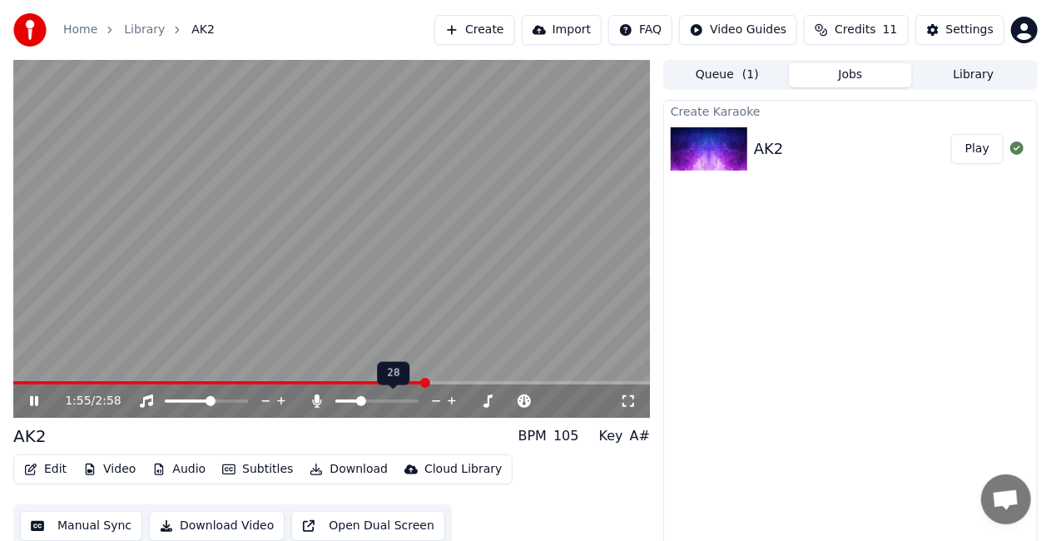
click at [452, 401] on icon at bounding box center [452, 401] width 8 height 8
click at [460, 395] on div "1:56 / 2:58" at bounding box center [342, 401] width 555 height 17
click at [508, 401] on icon at bounding box center [510, 402] width 8 height 2
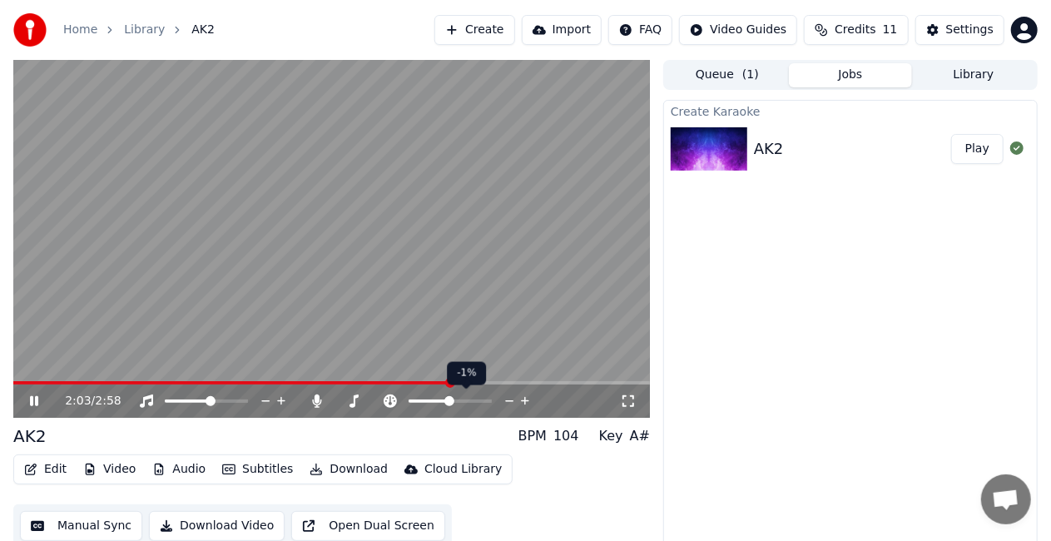
click at [508, 401] on icon at bounding box center [510, 402] width 8 height 2
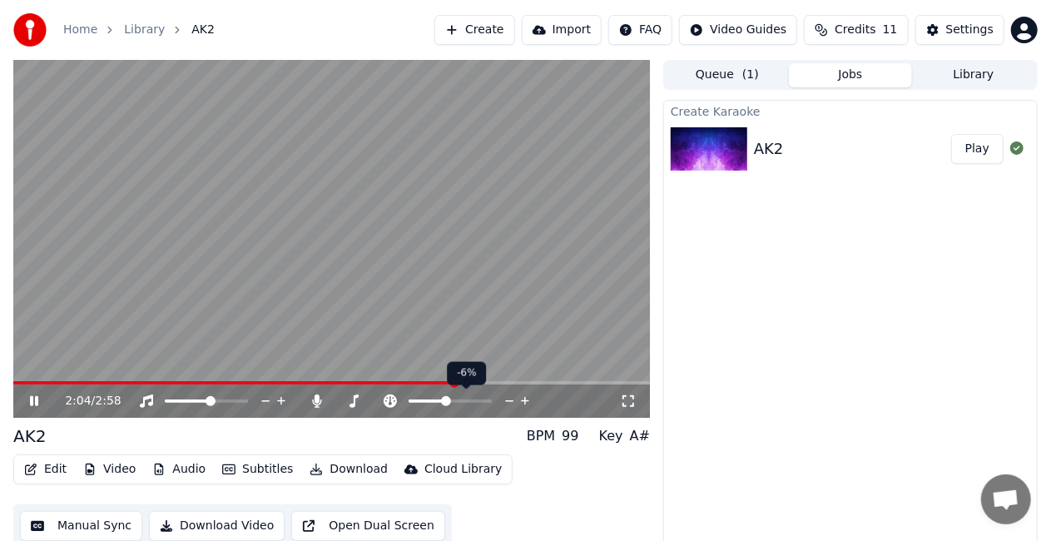
click at [508, 401] on icon at bounding box center [510, 402] width 8 height 2
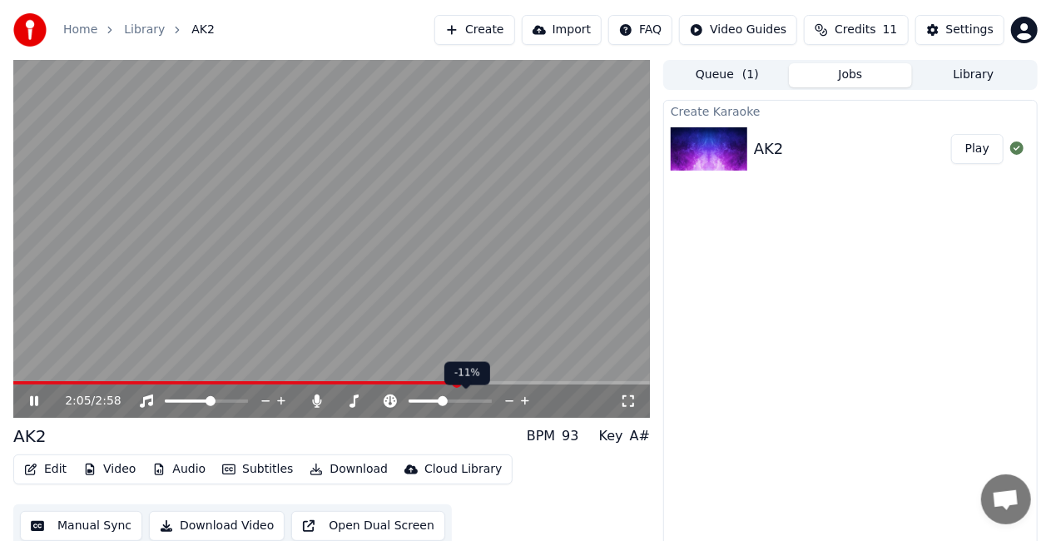
click at [508, 401] on icon at bounding box center [510, 402] width 8 height 2
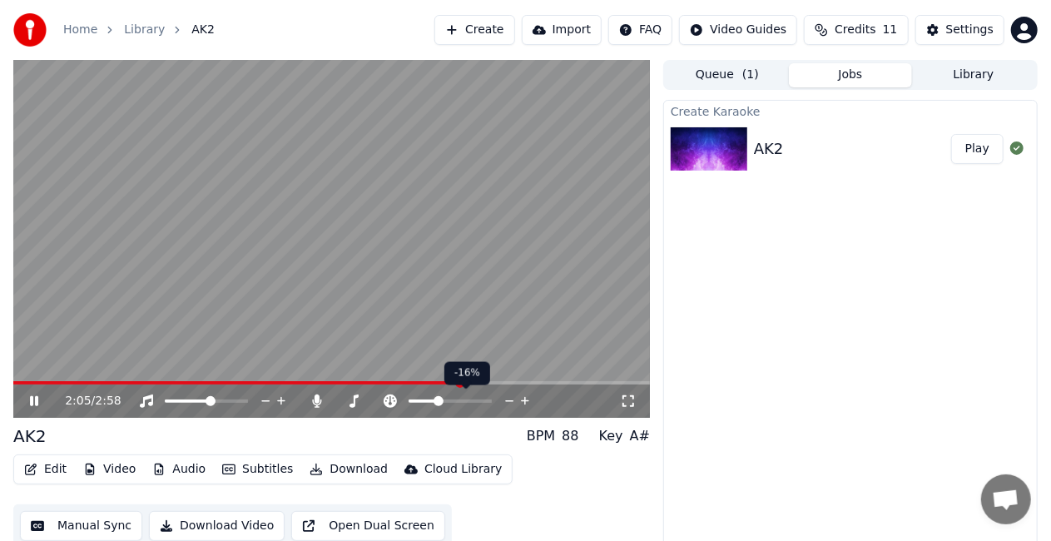
click at [508, 401] on icon at bounding box center [510, 402] width 8 height 2
click at [527, 398] on icon at bounding box center [526, 401] width 16 height 17
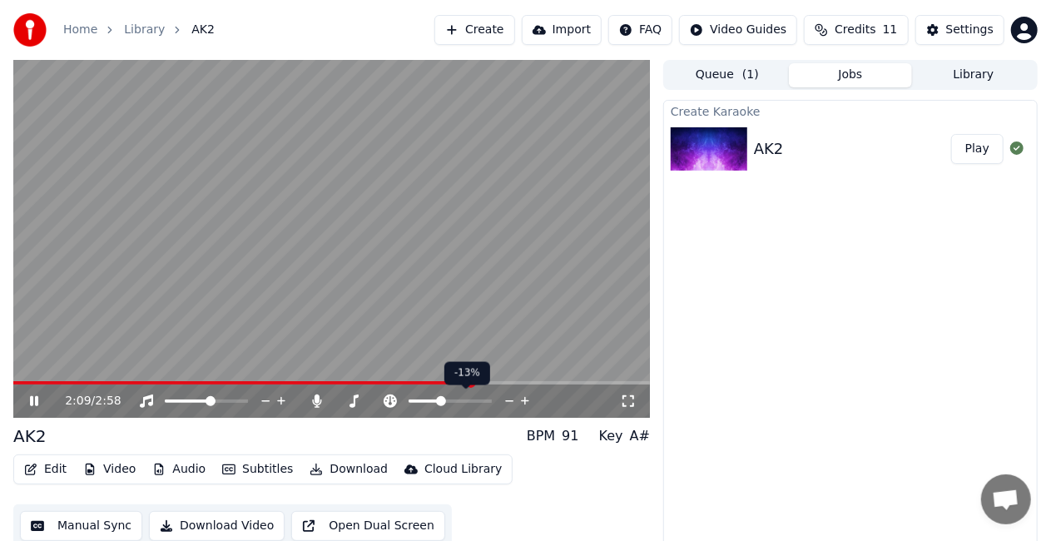
click at [527, 398] on icon at bounding box center [526, 401] width 16 height 17
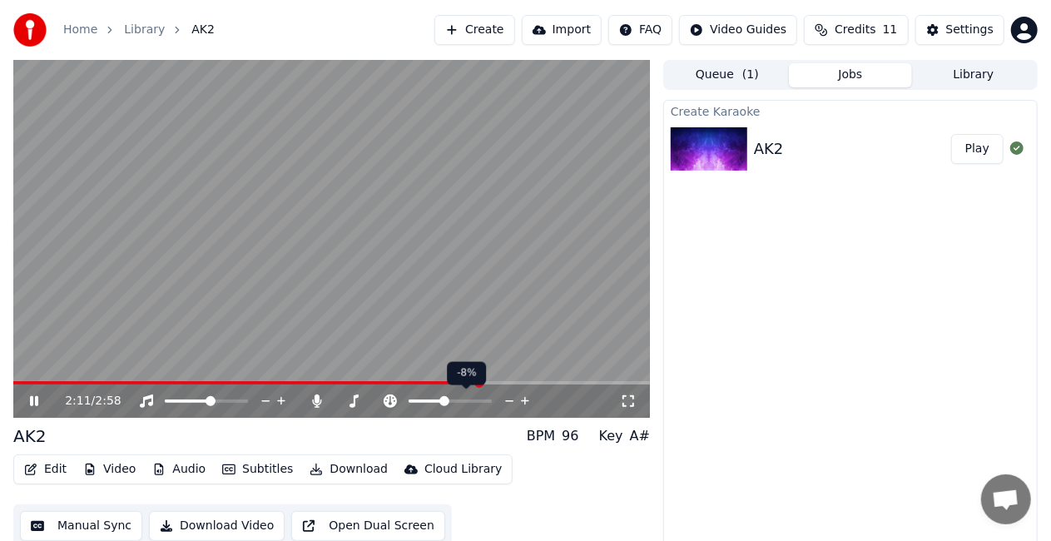
click at [527, 398] on icon at bounding box center [526, 401] width 16 height 17
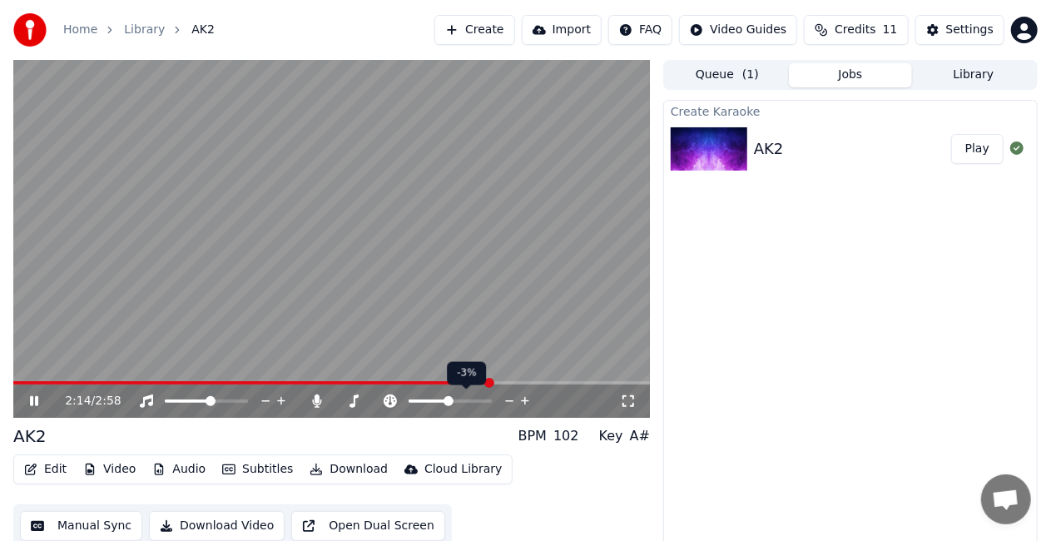
click at [527, 398] on icon at bounding box center [526, 401] width 16 height 17
click at [451, 400] on icon at bounding box center [452, 401] width 8 height 8
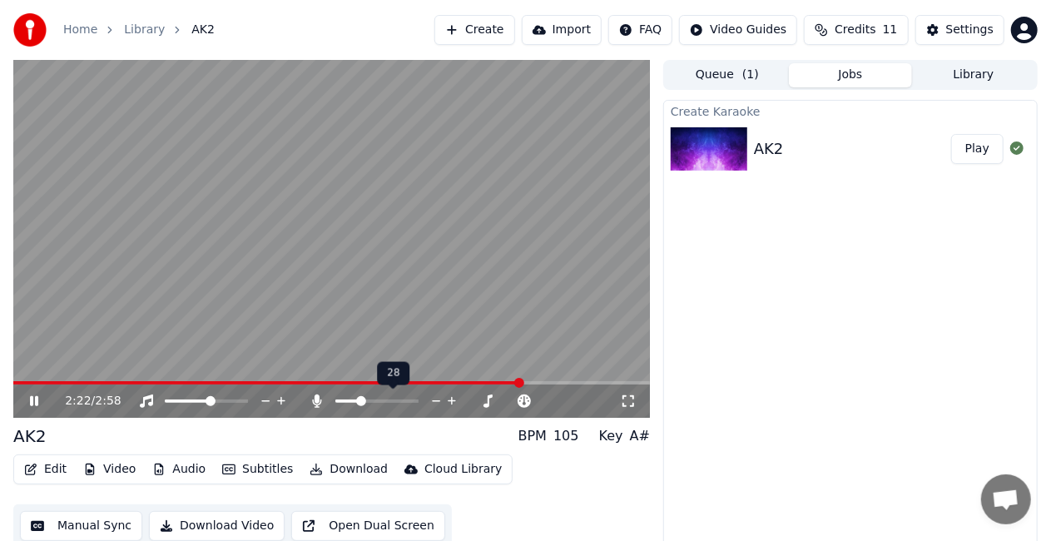
click at [451, 400] on icon at bounding box center [452, 401] width 8 height 8
click at [450, 398] on icon at bounding box center [452, 401] width 16 height 17
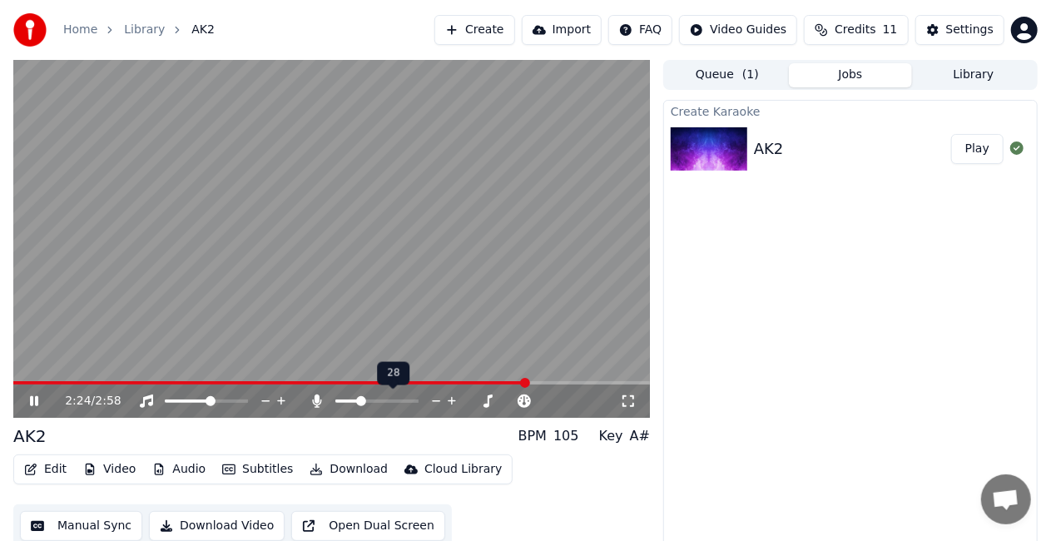
click at [450, 398] on icon at bounding box center [452, 401] width 16 height 17
click at [388, 399] on div at bounding box center [392, 401] width 134 height 17
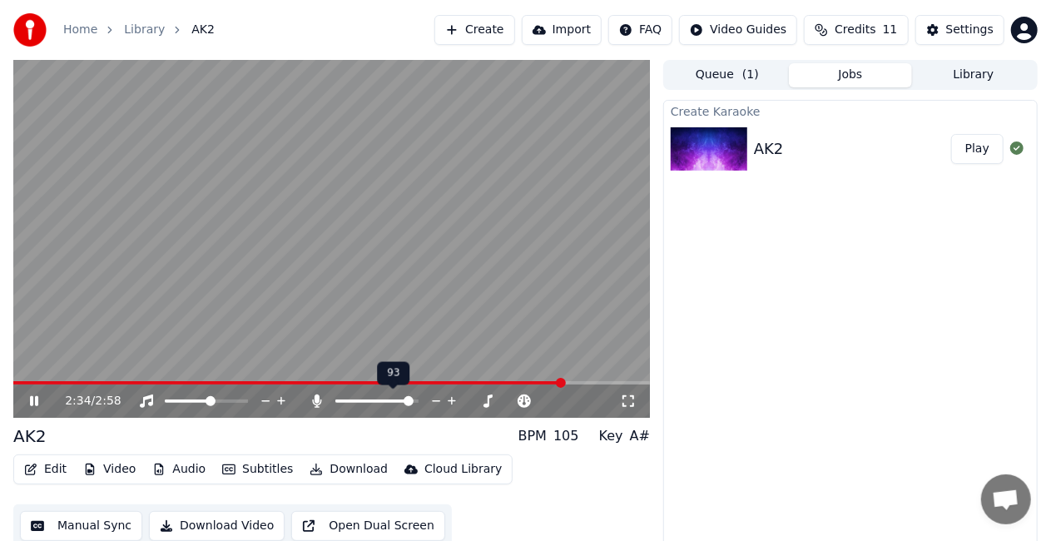
click at [413, 403] on span at bounding box center [376, 401] width 83 height 3
click at [628, 401] on icon at bounding box center [628, 401] width 17 height 13
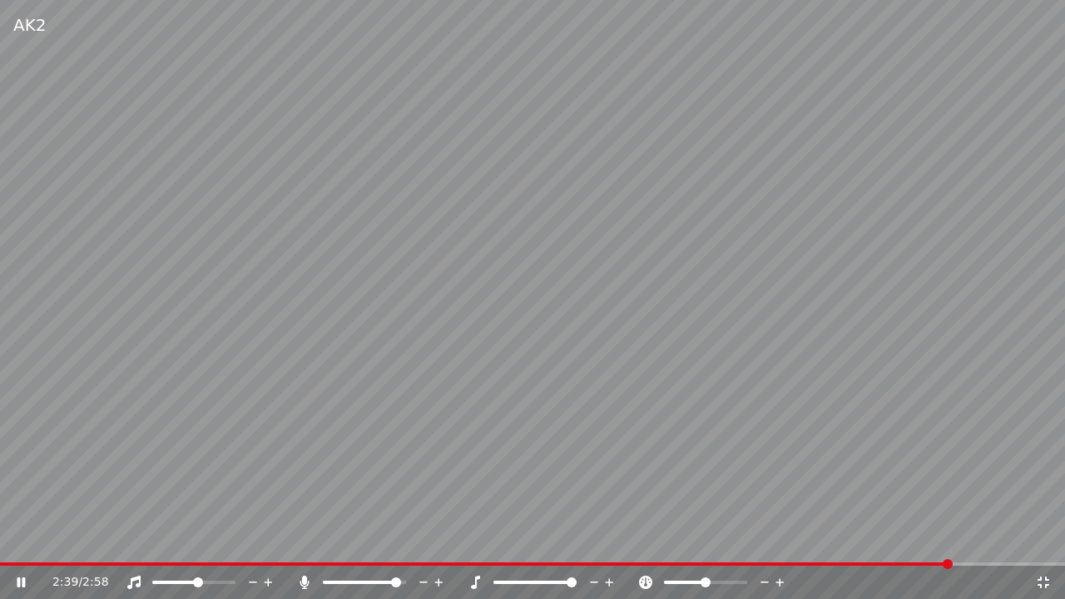
click at [268, 540] on icon at bounding box center [269, 582] width 8 height 8
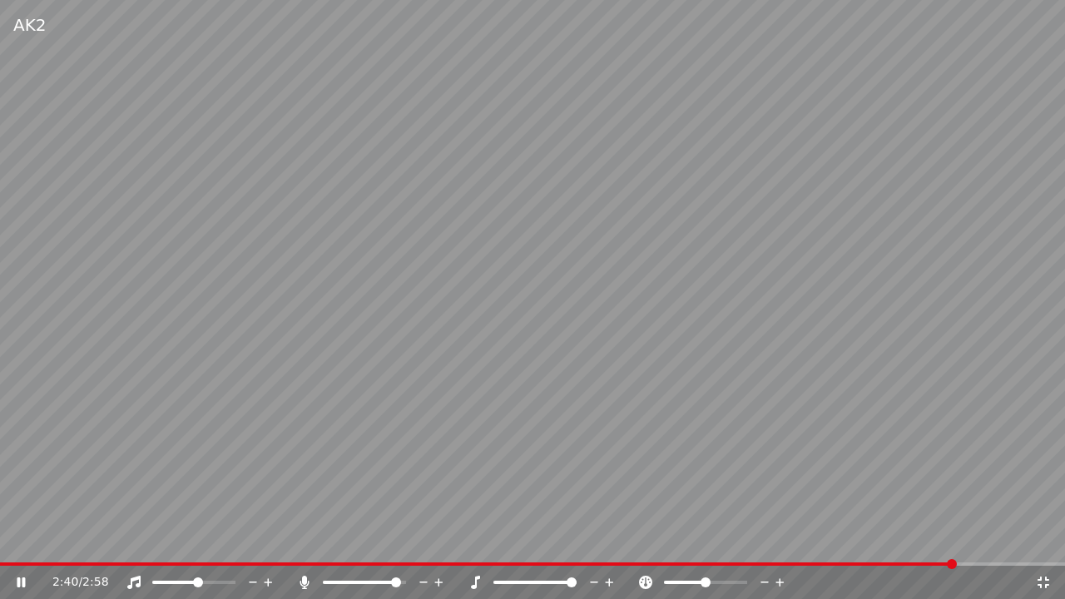
click at [268, 540] on icon at bounding box center [269, 582] width 8 height 8
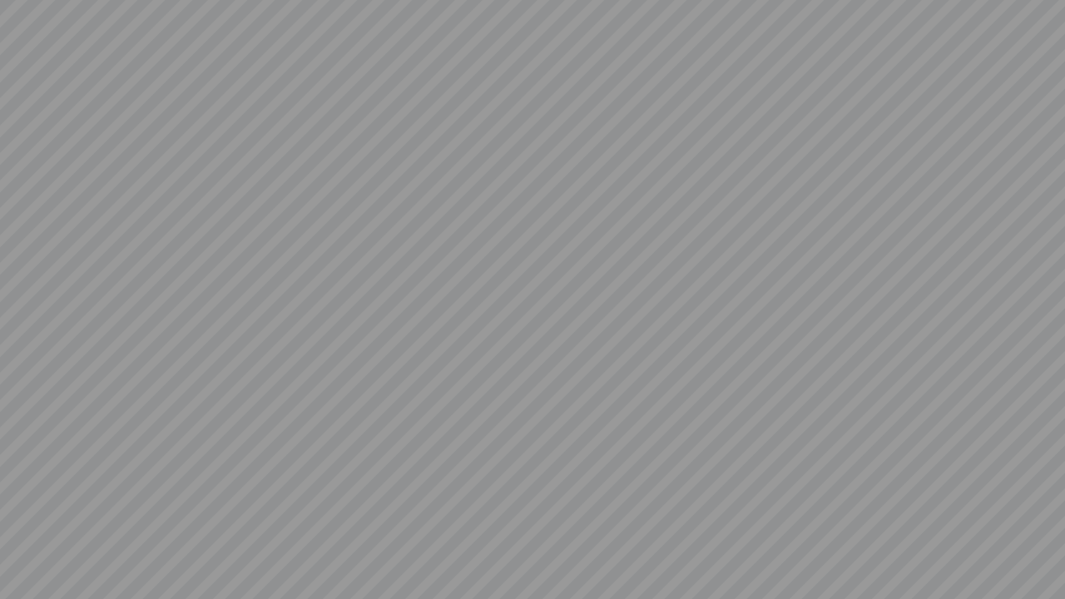
click at [268, 540] on video at bounding box center [532, 299] width 1065 height 599
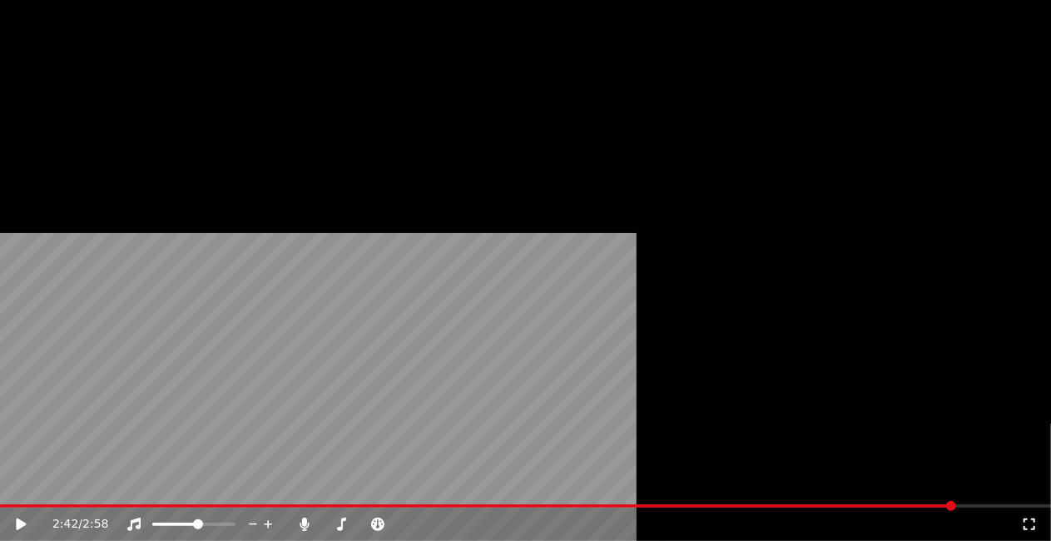
click at [26, 519] on icon at bounding box center [21, 525] width 10 height 12
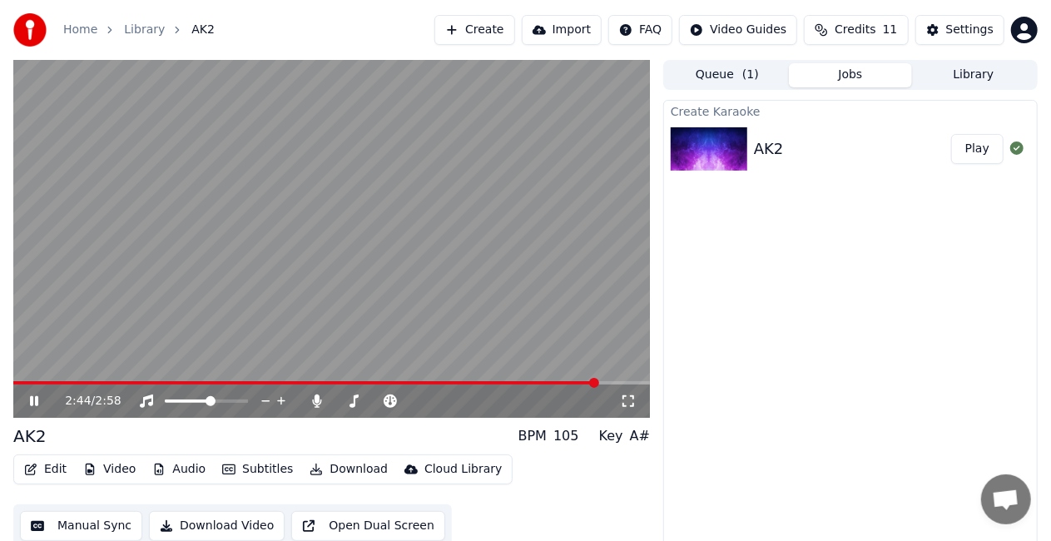
click at [37, 386] on div "2:44 / 2:58" at bounding box center [331, 401] width 637 height 33
click at [40, 383] on span at bounding box center [27, 382] width 28 height 3
click at [40, 383] on span at bounding box center [28, 382] width 30 height 3
click at [631, 400] on icon at bounding box center [628, 401] width 17 height 13
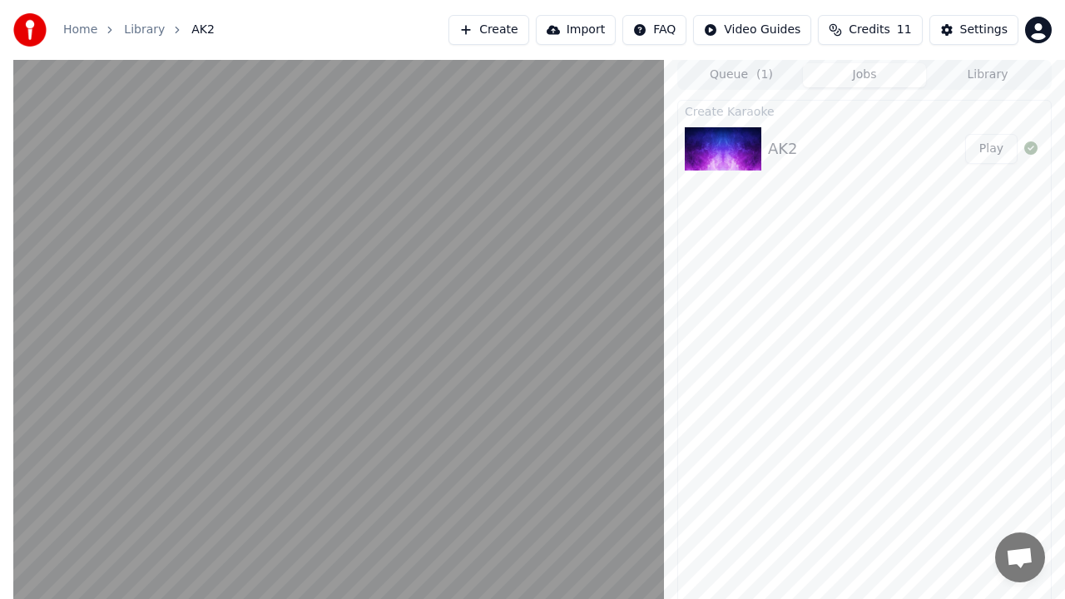
click at [664, 144] on video at bounding box center [338, 359] width 651 height 599
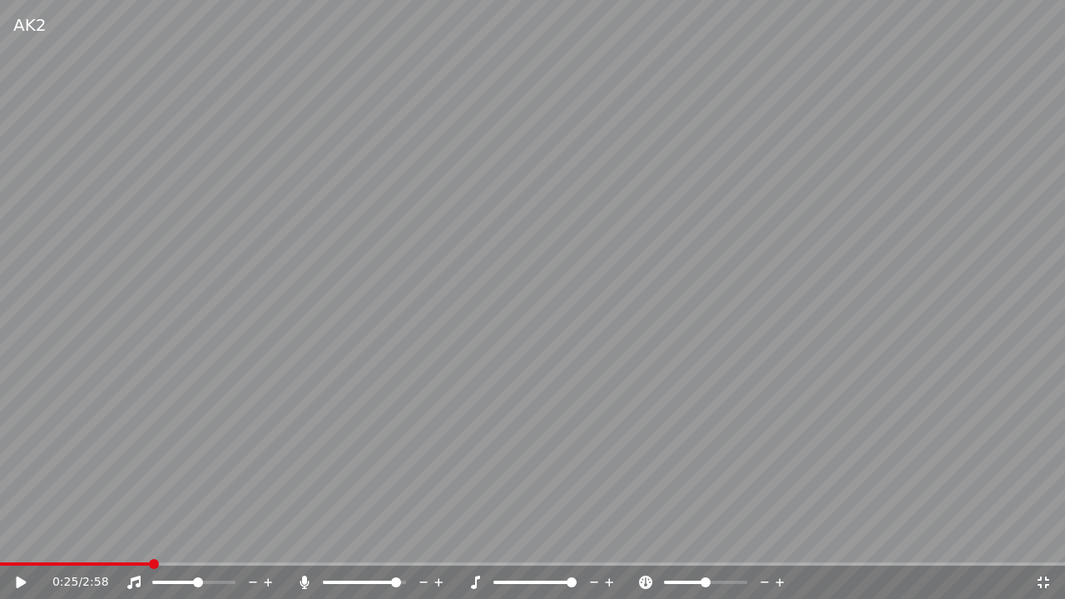
click at [680, 239] on video at bounding box center [532, 299] width 1065 height 599
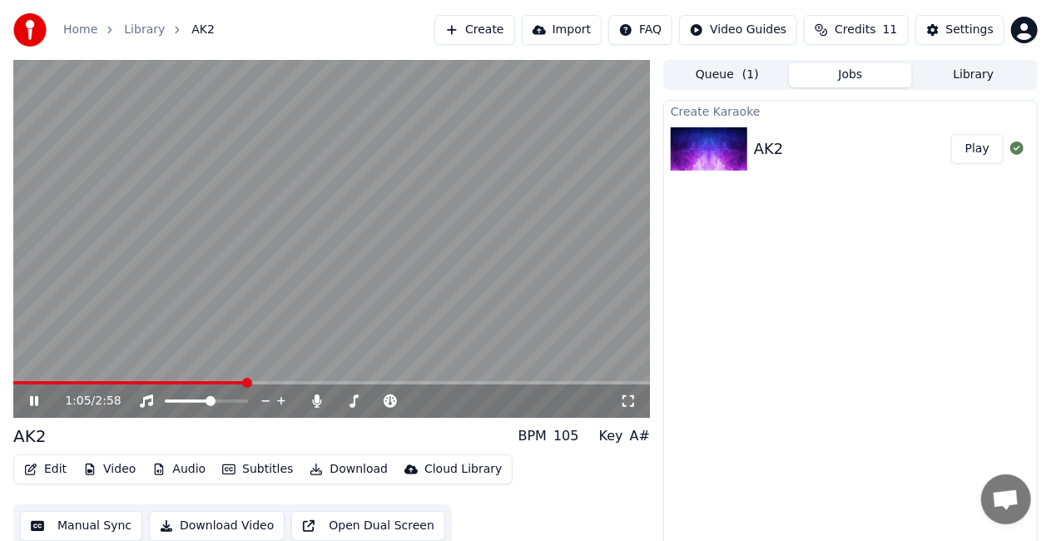
click at [42, 408] on div "1:05 / 2:58" at bounding box center [331, 401] width 623 height 17
click at [38, 400] on icon at bounding box center [34, 401] width 8 height 10
